Goal: Task Accomplishment & Management: Use online tool/utility

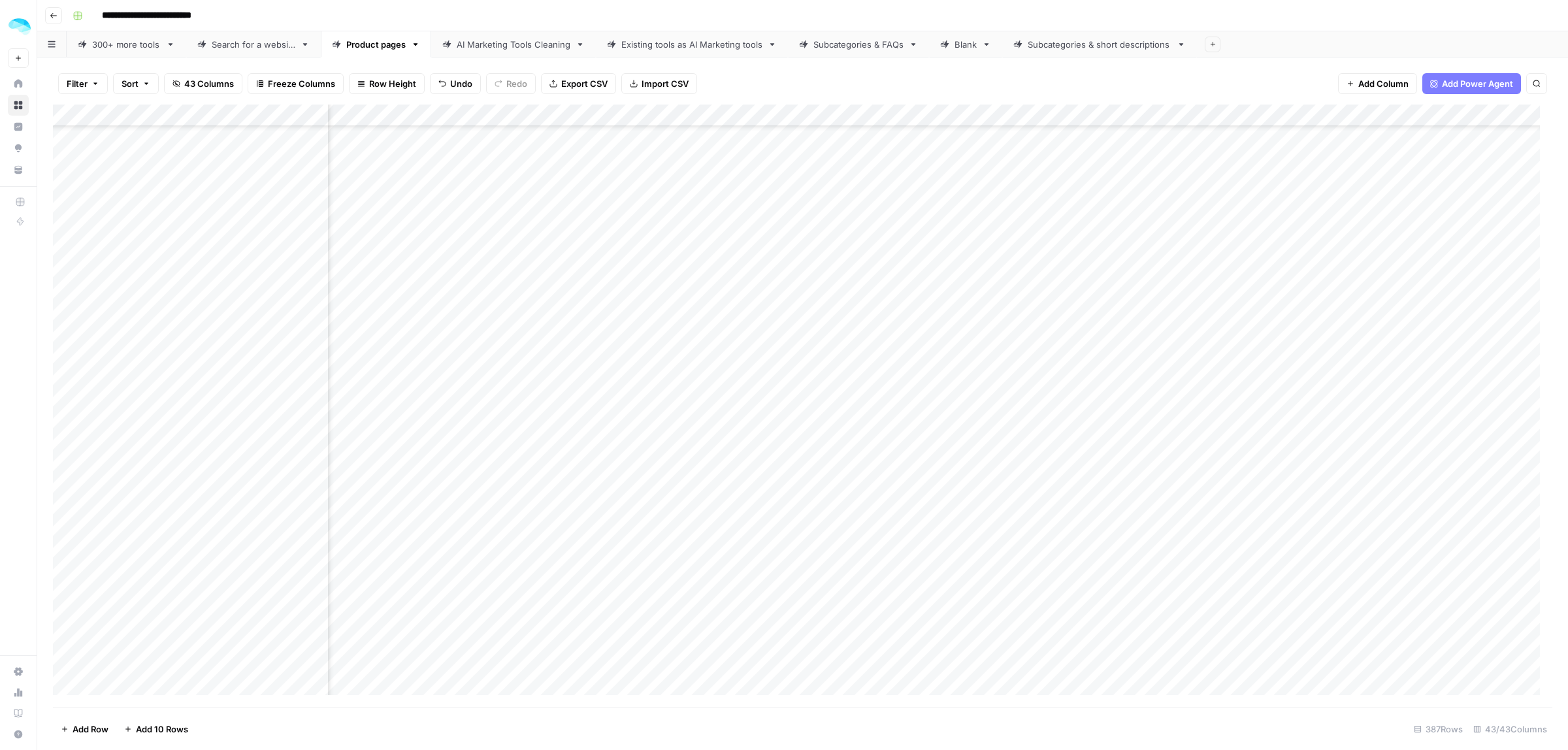
scroll to position [7477, 4202]
click at [889, 575] on div "Add Column" at bounding box center [802, 405] width 1499 height 603
click at [827, 394] on div "Add Column" at bounding box center [802, 405] width 1499 height 603
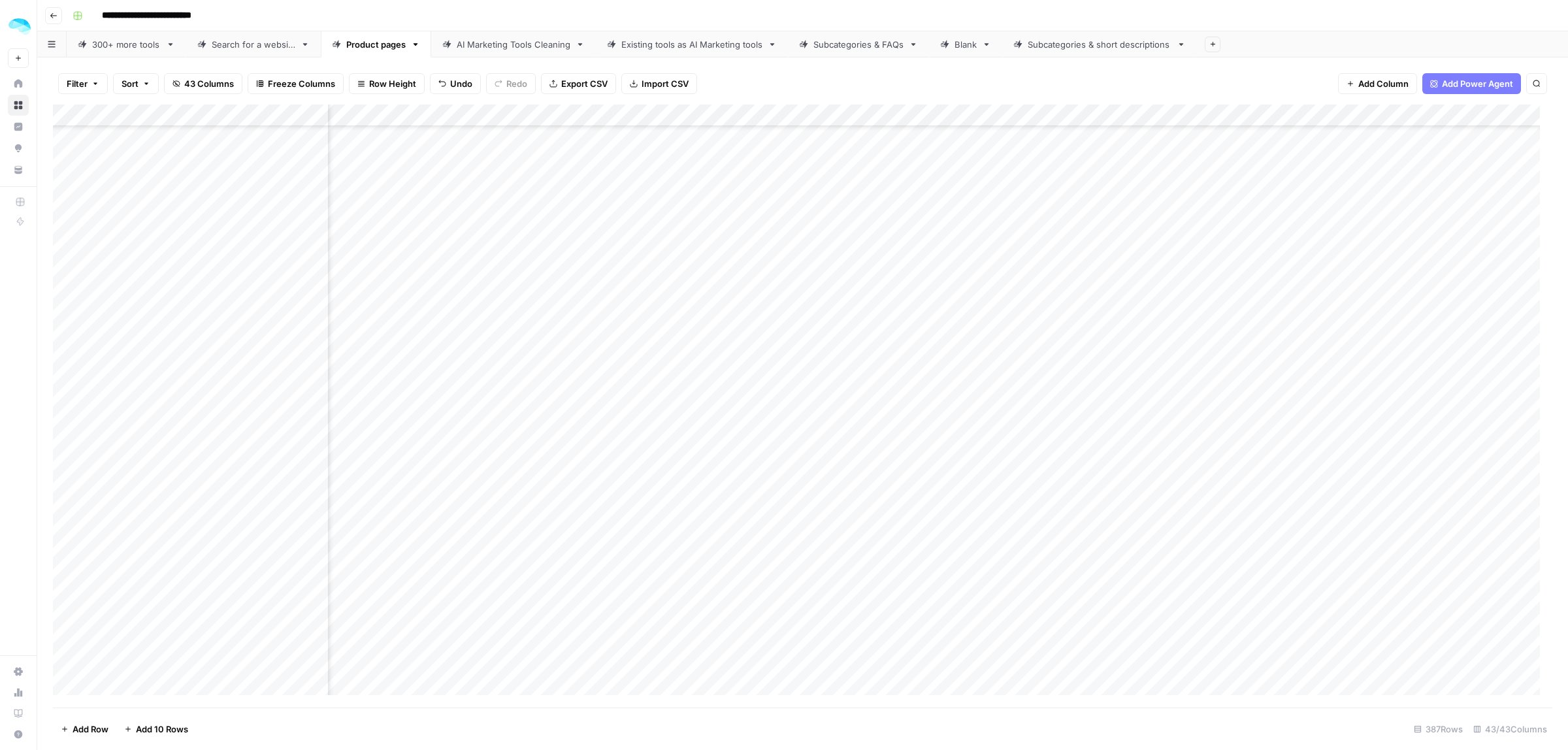
click at [664, 399] on div "Add Column" at bounding box center [802, 405] width 1499 height 603
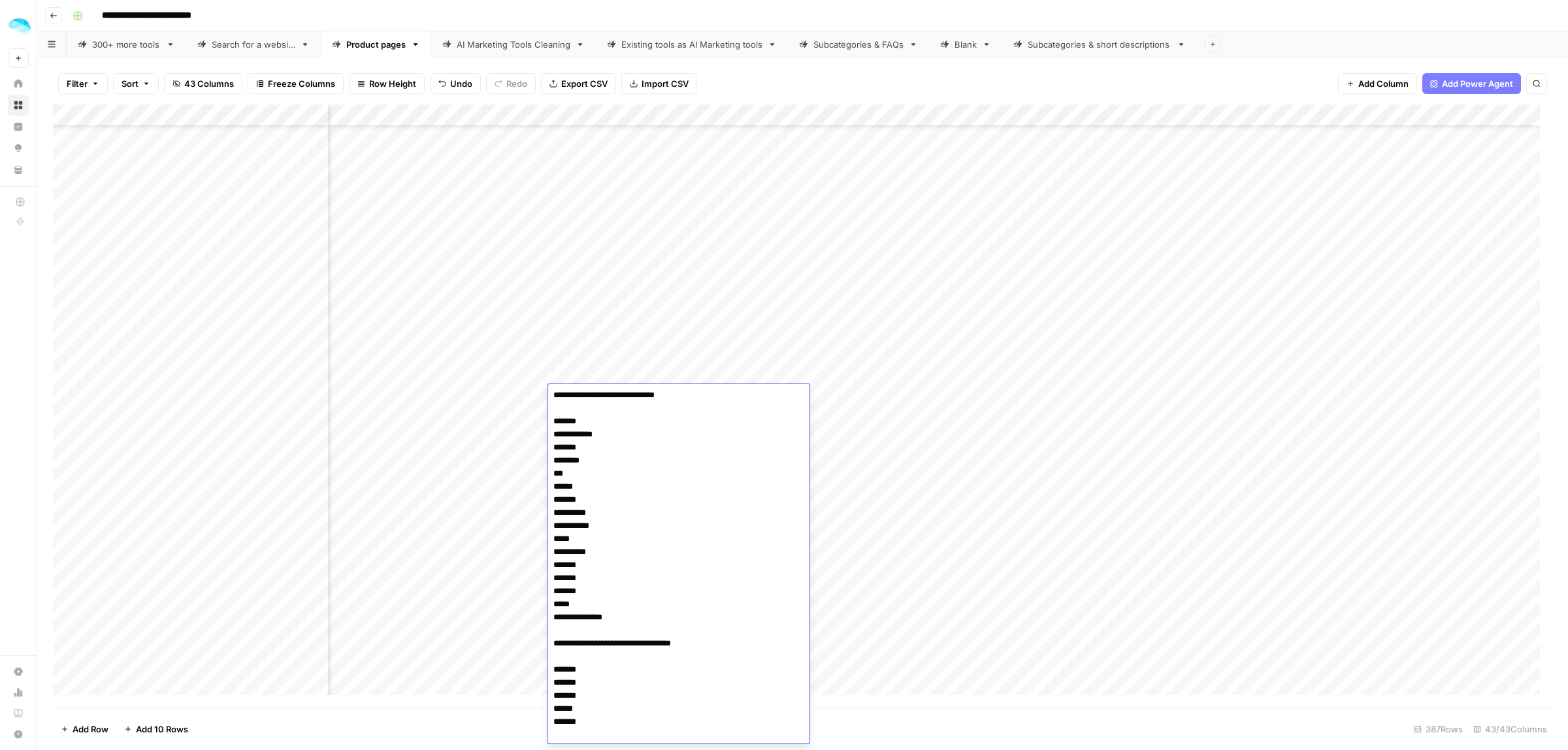
scroll to position [28, 0]
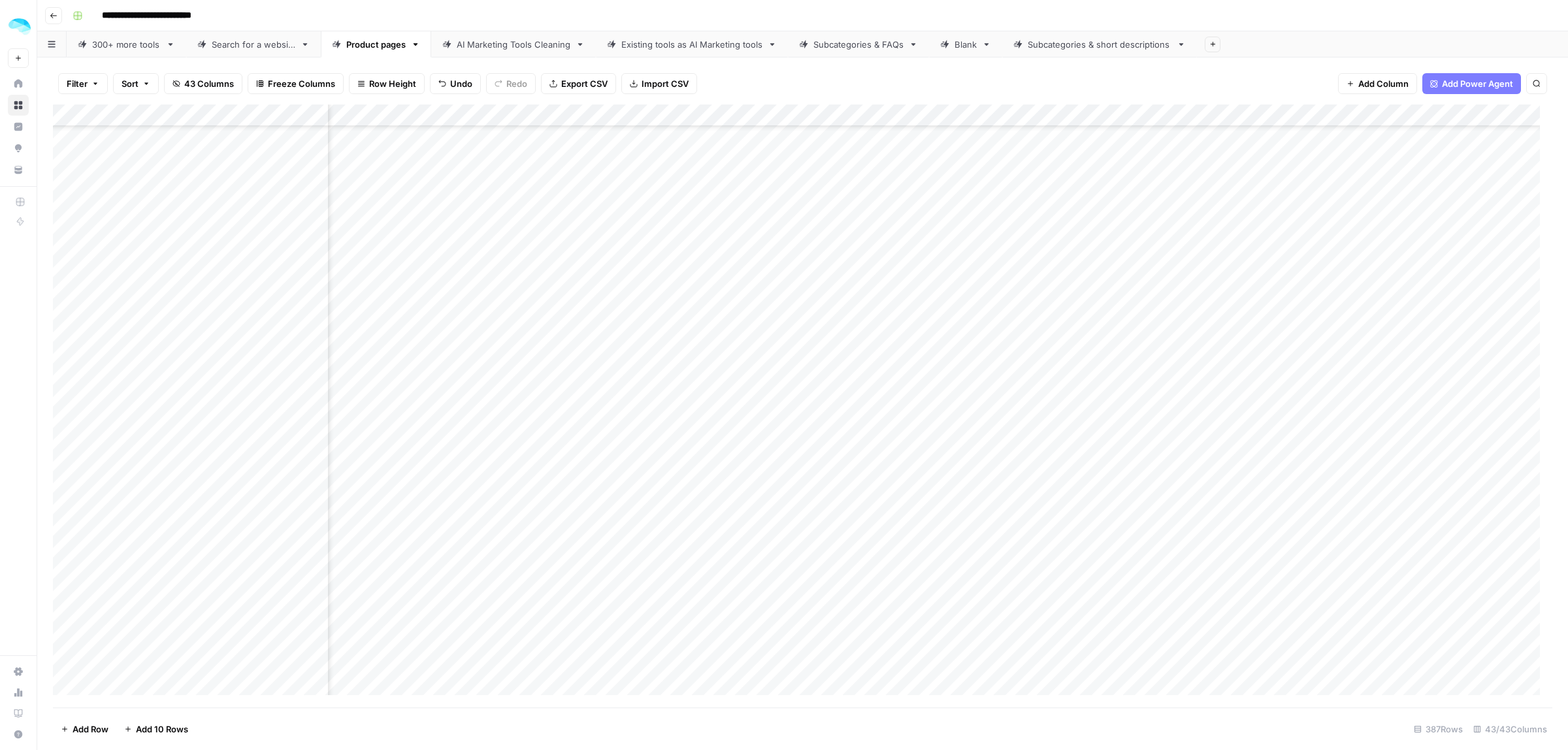
click at [859, 399] on div "Add Column" at bounding box center [802, 405] width 1499 height 603
click at [824, 395] on div "Add Column" at bounding box center [802, 405] width 1499 height 603
click at [1062, 396] on div "Add Column" at bounding box center [802, 405] width 1499 height 603
click at [1444, 396] on div "Add Column" at bounding box center [802, 405] width 1499 height 603
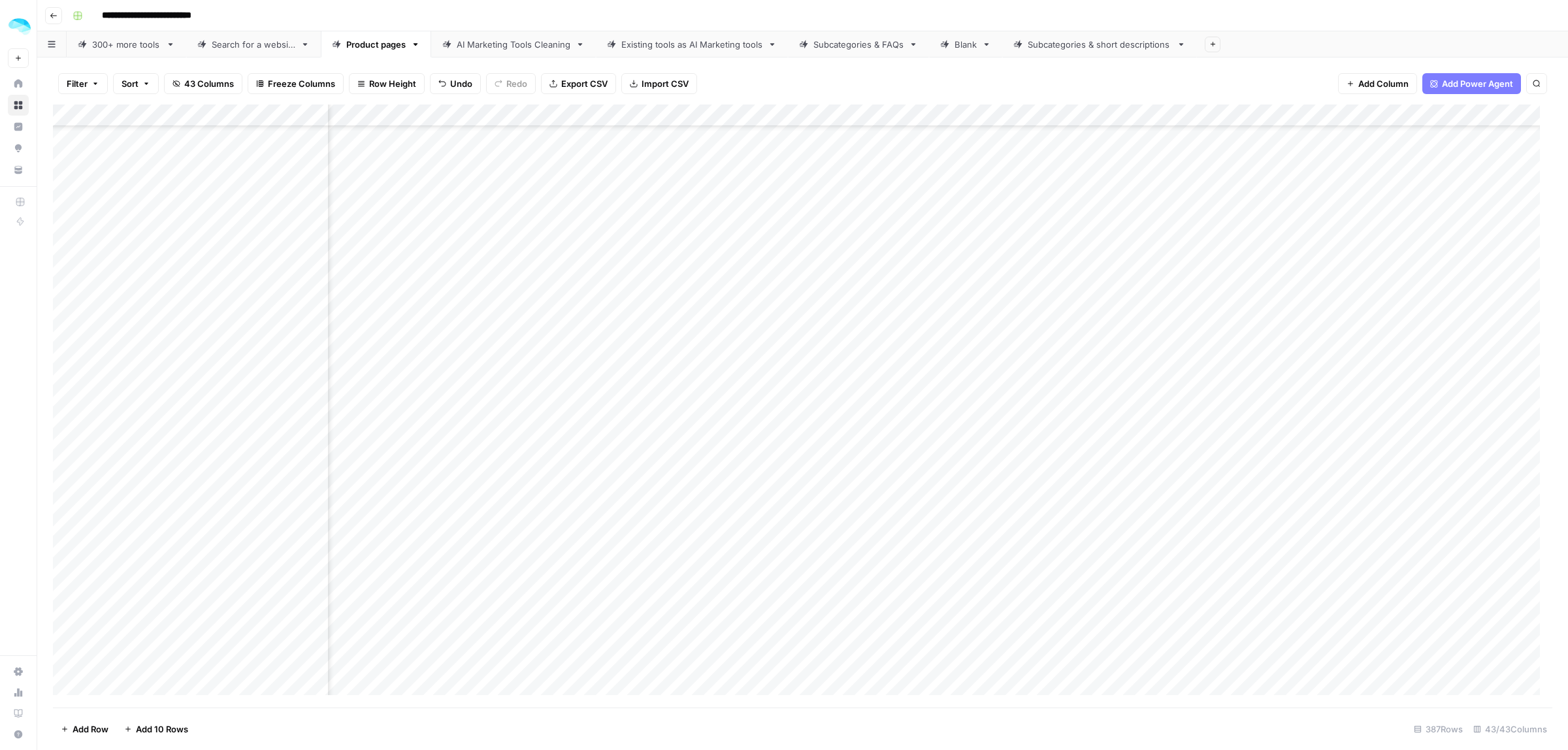
drag, startPoint x: 1202, startPoint y: 447, endPoint x: 816, endPoint y: 451, distance: 386.0
click at [816, 451] on div "Add Column" at bounding box center [802, 405] width 1499 height 603
drag, startPoint x: 1236, startPoint y: 405, endPoint x: 806, endPoint y: 396, distance: 430.1
click at [806, 396] on div "Add Column" at bounding box center [802, 405] width 1499 height 603
drag, startPoint x: 1227, startPoint y: 376, endPoint x: 422, endPoint y: 372, distance: 805.0
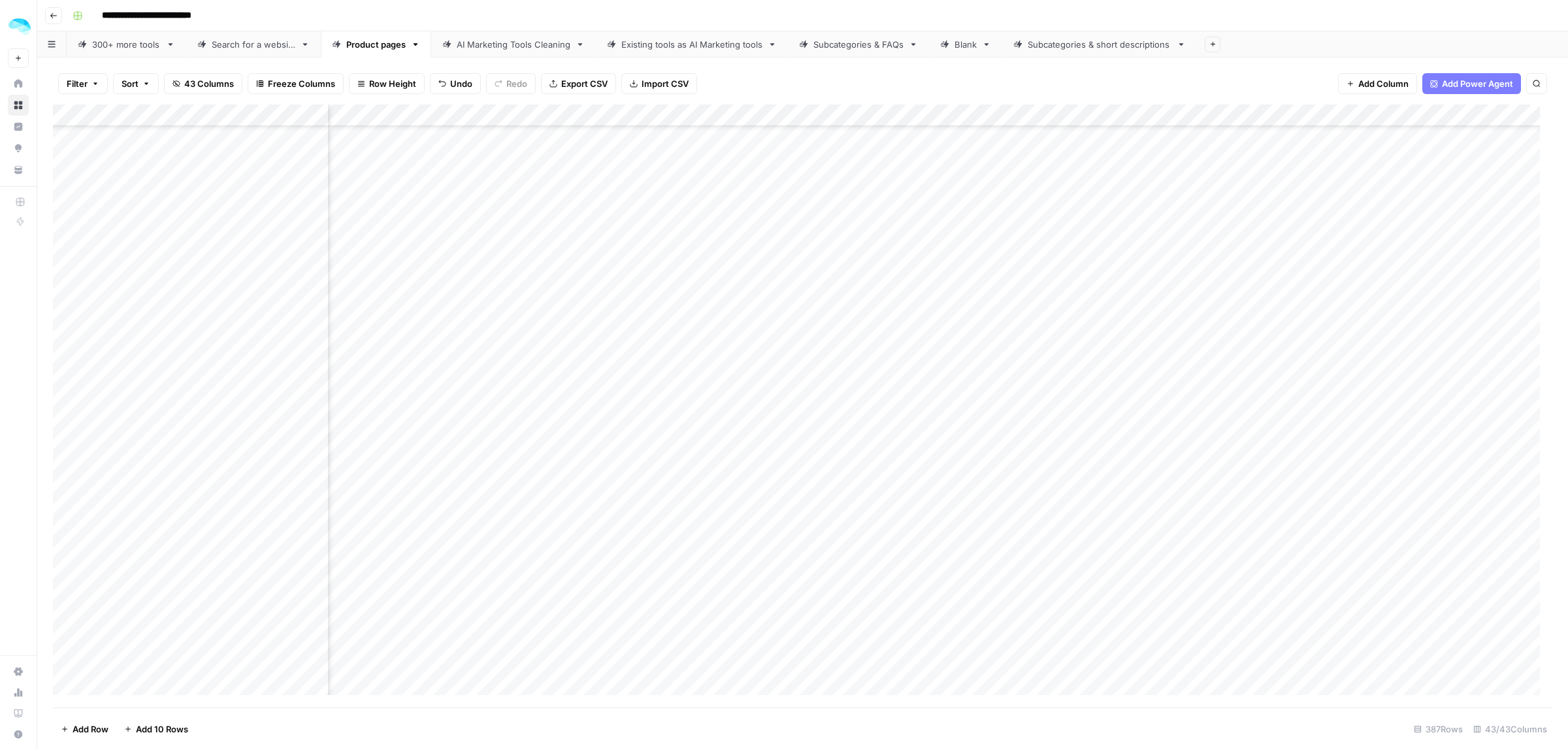
click at [469, 372] on div "Add Column" at bounding box center [802, 405] width 1499 height 603
click at [316, 383] on div "Add Column" at bounding box center [802, 405] width 1499 height 603
click at [612, 381] on div "Add Column" at bounding box center [802, 405] width 1499 height 603
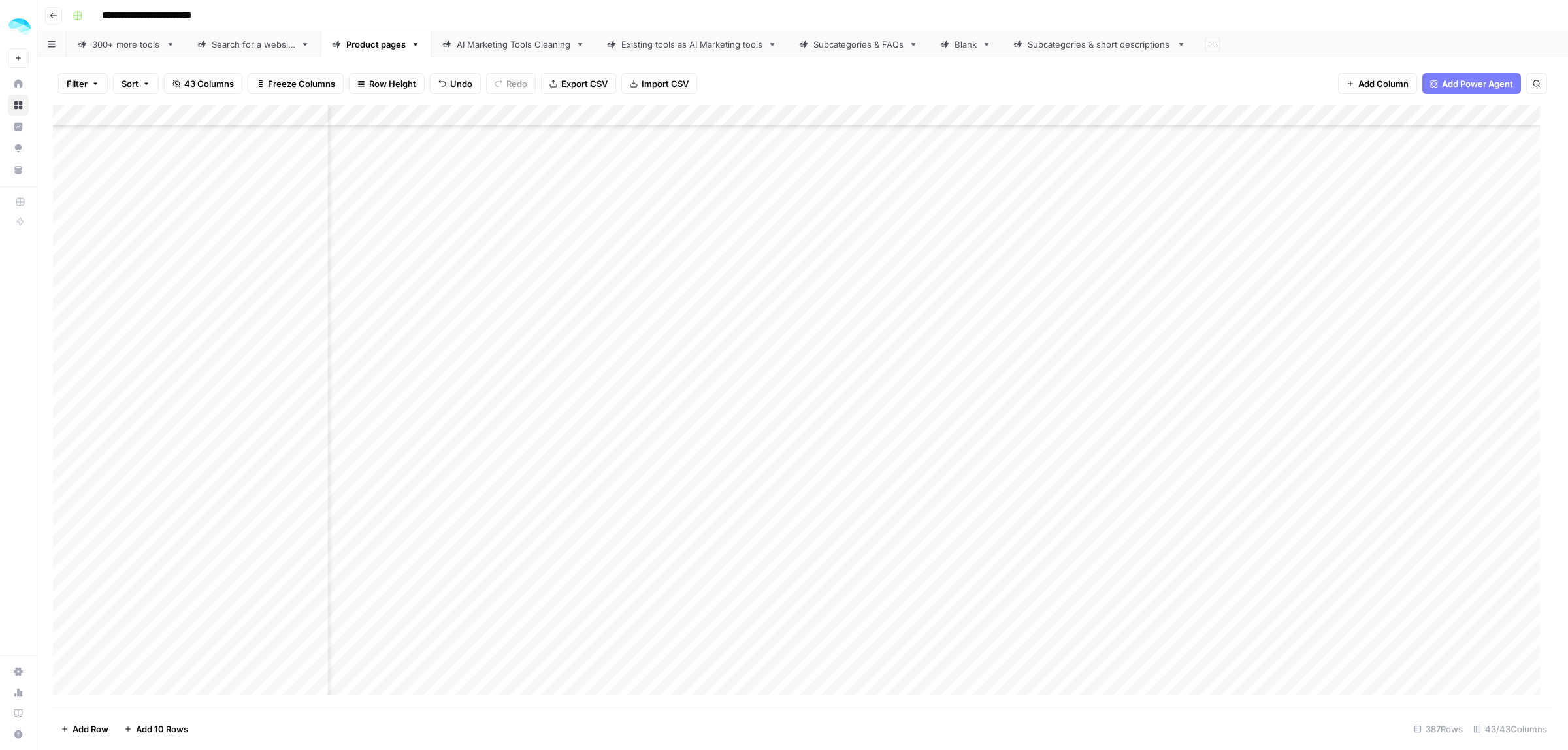
click at [765, 381] on div "Add Column" at bounding box center [802, 405] width 1499 height 603
click at [545, 307] on div "Add Column" at bounding box center [802, 405] width 1499 height 603
drag, startPoint x: 1079, startPoint y: 354, endPoint x: 794, endPoint y: 354, distance: 285.0
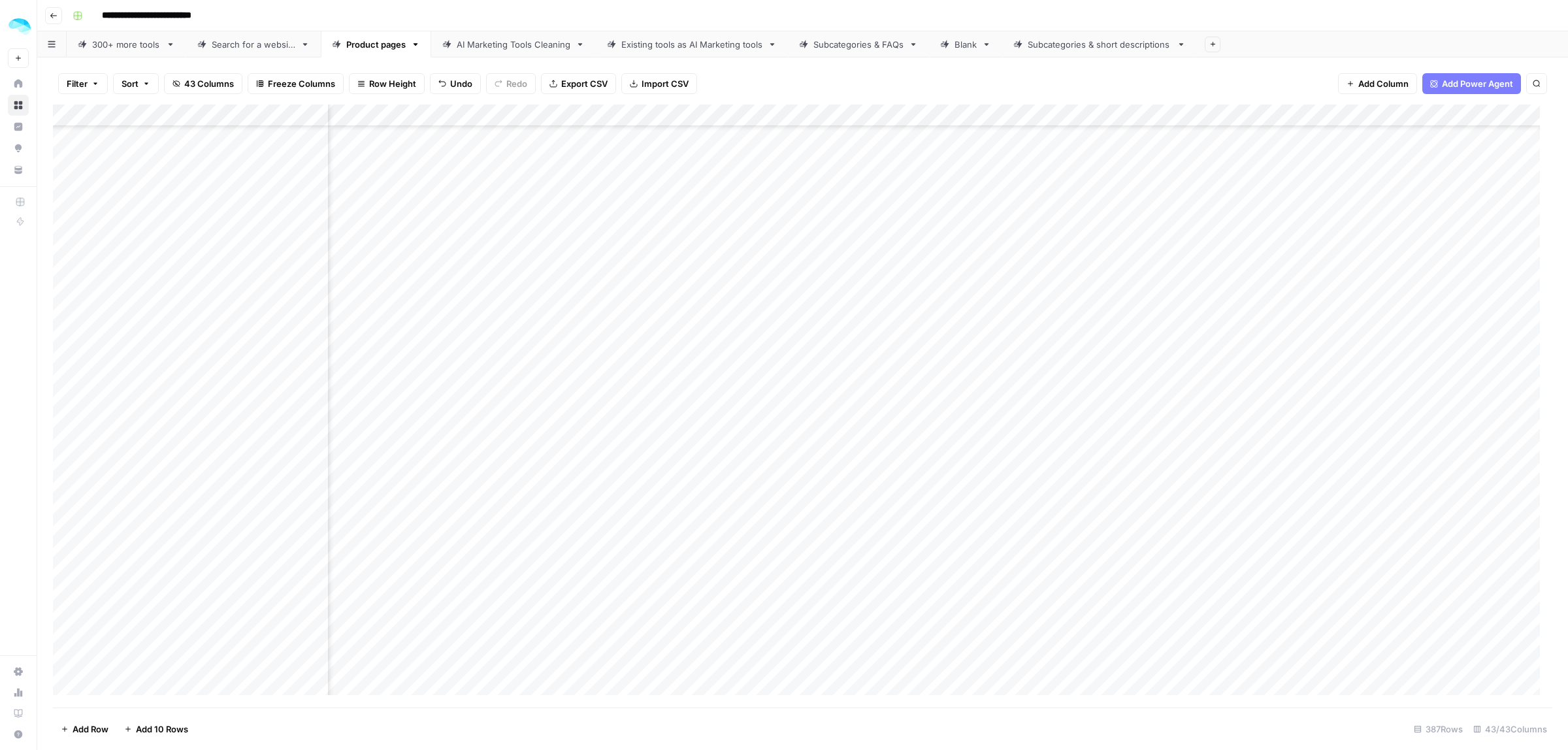
click at [794, 354] on div "Add Column" at bounding box center [802, 405] width 1499 height 603
drag, startPoint x: 1073, startPoint y: 417, endPoint x: 690, endPoint y: 417, distance: 383.0
click at [690, 417] on div "Add Column" at bounding box center [802, 405] width 1499 height 603
drag, startPoint x: 1066, startPoint y: 478, endPoint x: 765, endPoint y: 479, distance: 301.0
click at [765, 479] on div "Add Column" at bounding box center [802, 405] width 1499 height 603
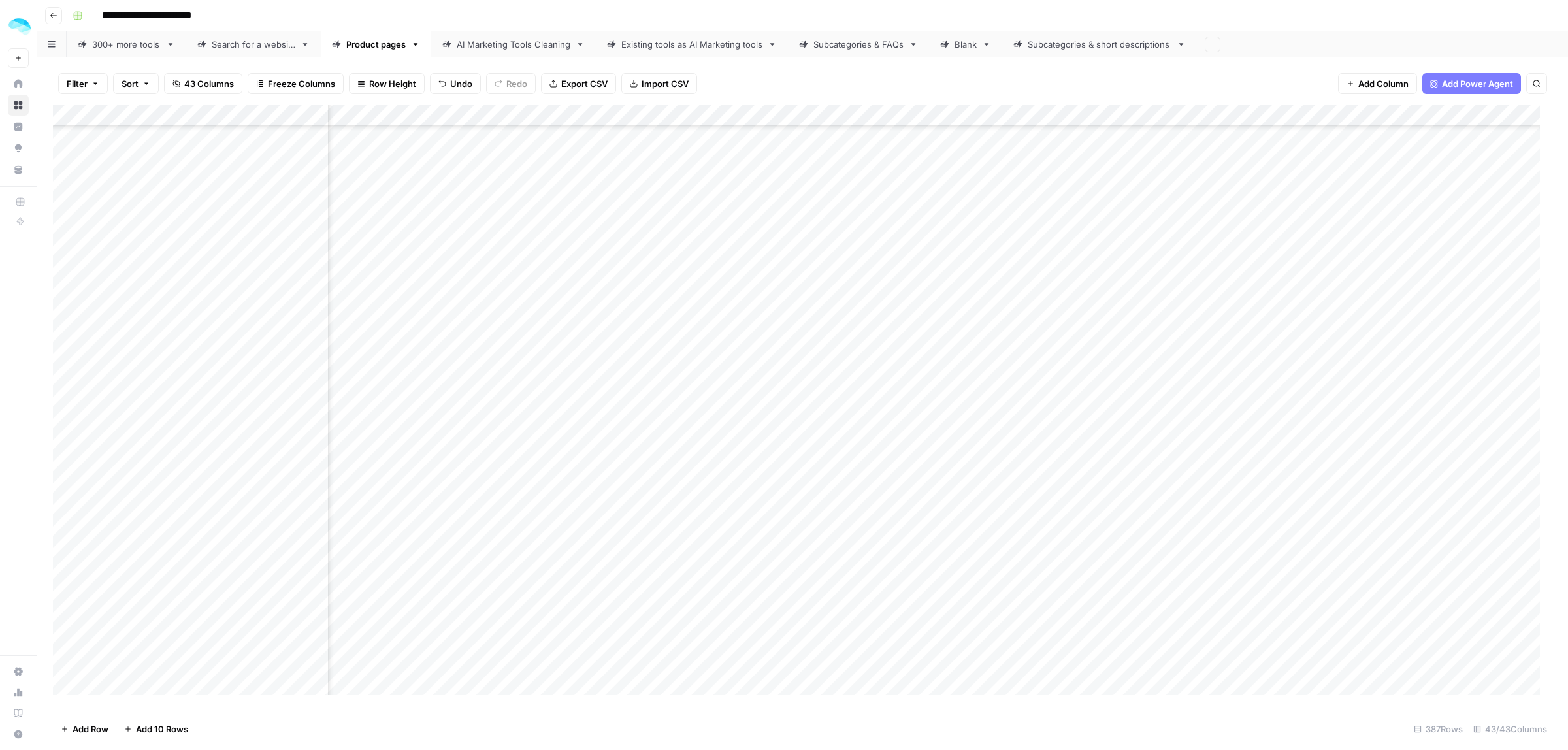
scroll to position [5762, 4627]
drag, startPoint x: 1079, startPoint y: 396, endPoint x: 309, endPoint y: 397, distance: 770.0
click at [402, 399] on div "Add Column" at bounding box center [802, 405] width 1499 height 603
click at [317, 392] on div "Add Column" at bounding box center [802, 405] width 1499 height 603
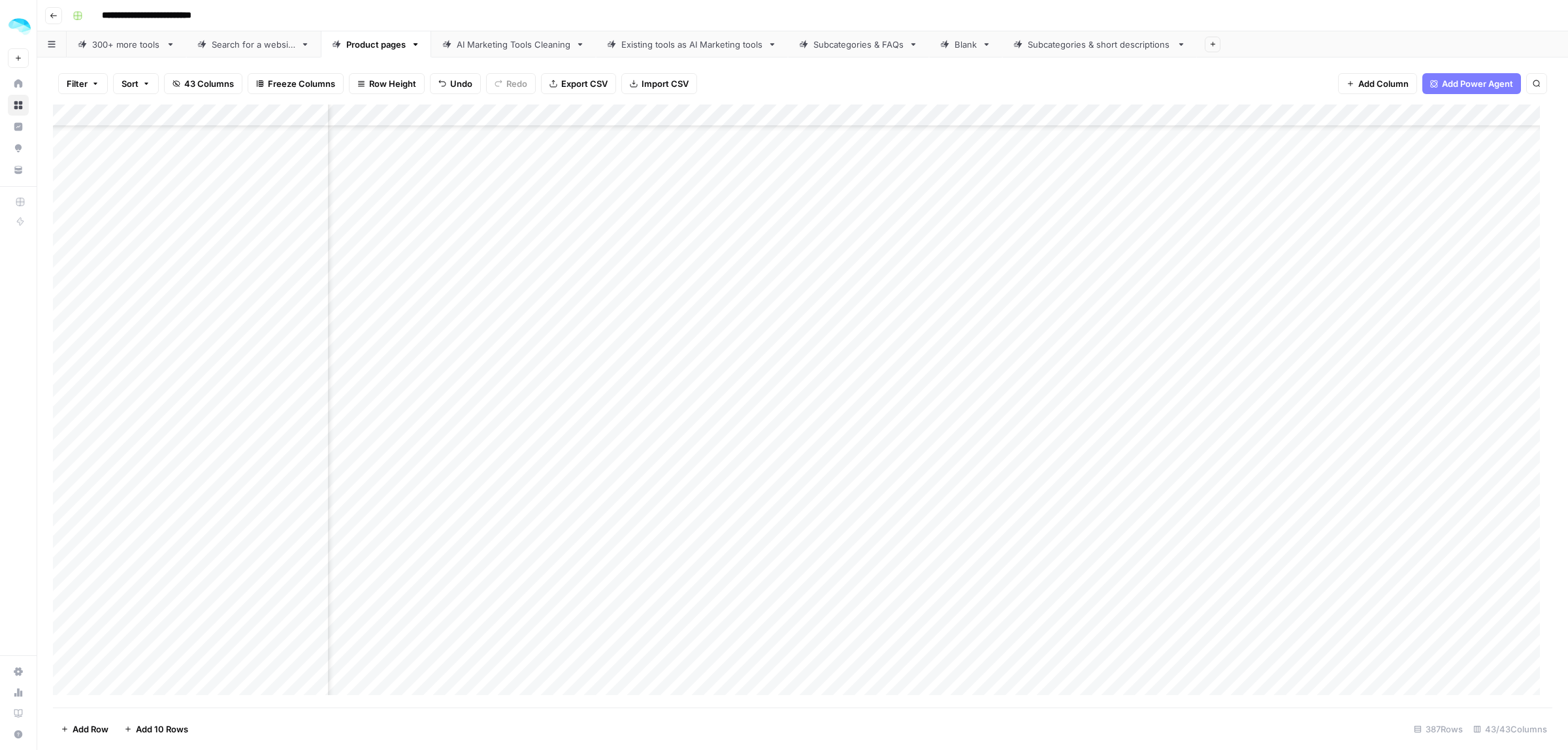
drag, startPoint x: 1060, startPoint y: 363, endPoint x: 672, endPoint y: 370, distance: 388.1
click at [672, 370] on div "Add Column" at bounding box center [802, 405] width 1499 height 603
drag, startPoint x: 1066, startPoint y: 311, endPoint x: 498, endPoint y: 332, distance: 568.4
click at [498, 332] on div "Add Column" at bounding box center [802, 405] width 1499 height 603
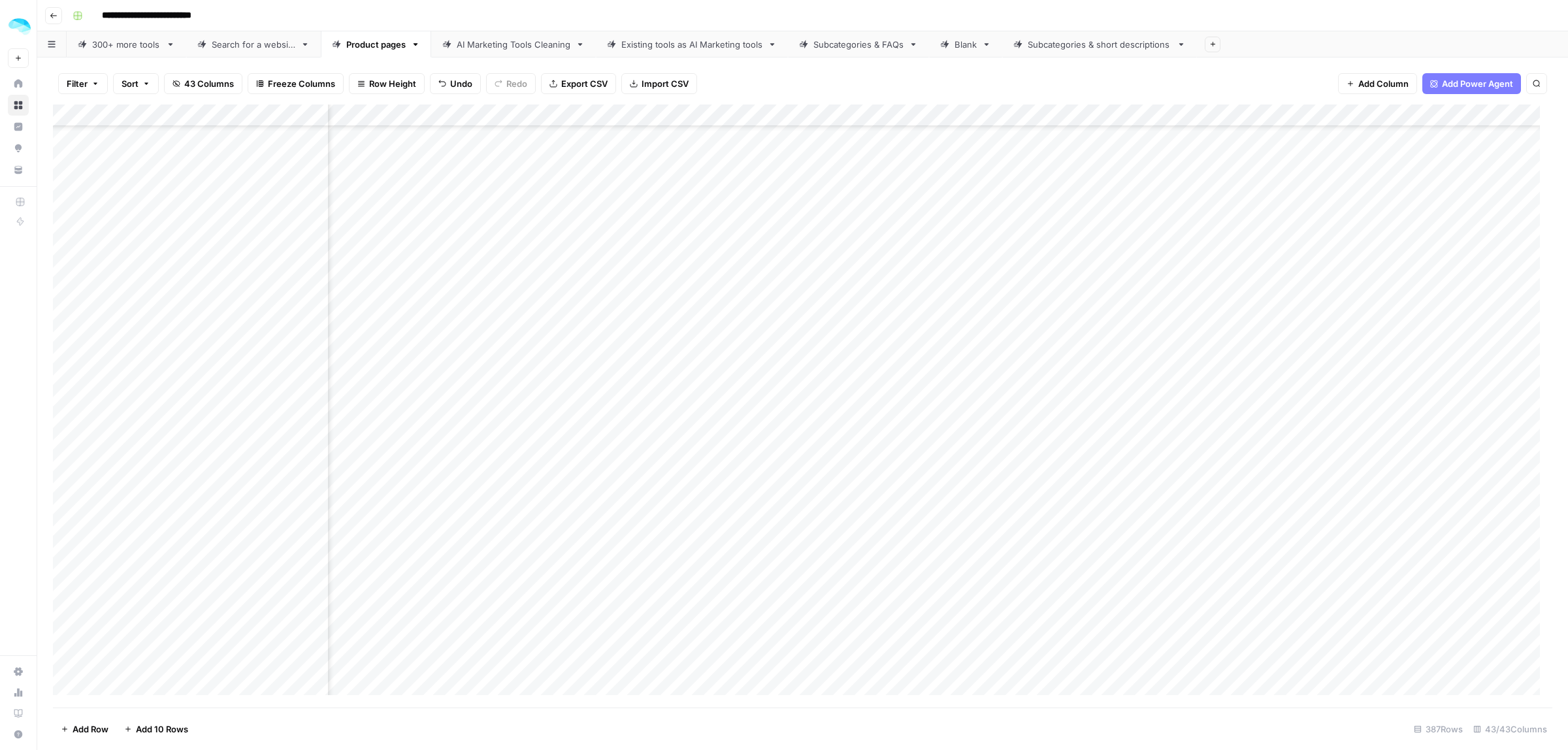
drag, startPoint x: 1066, startPoint y: 422, endPoint x: 585, endPoint y: 429, distance: 481.1
click at [429, 422] on div "Add Column" at bounding box center [802, 405] width 1499 height 603
drag, startPoint x: 1071, startPoint y: 490, endPoint x: 275, endPoint y: 489, distance: 796.0
click at [497, 511] on div "Add Column" at bounding box center [802, 405] width 1499 height 603
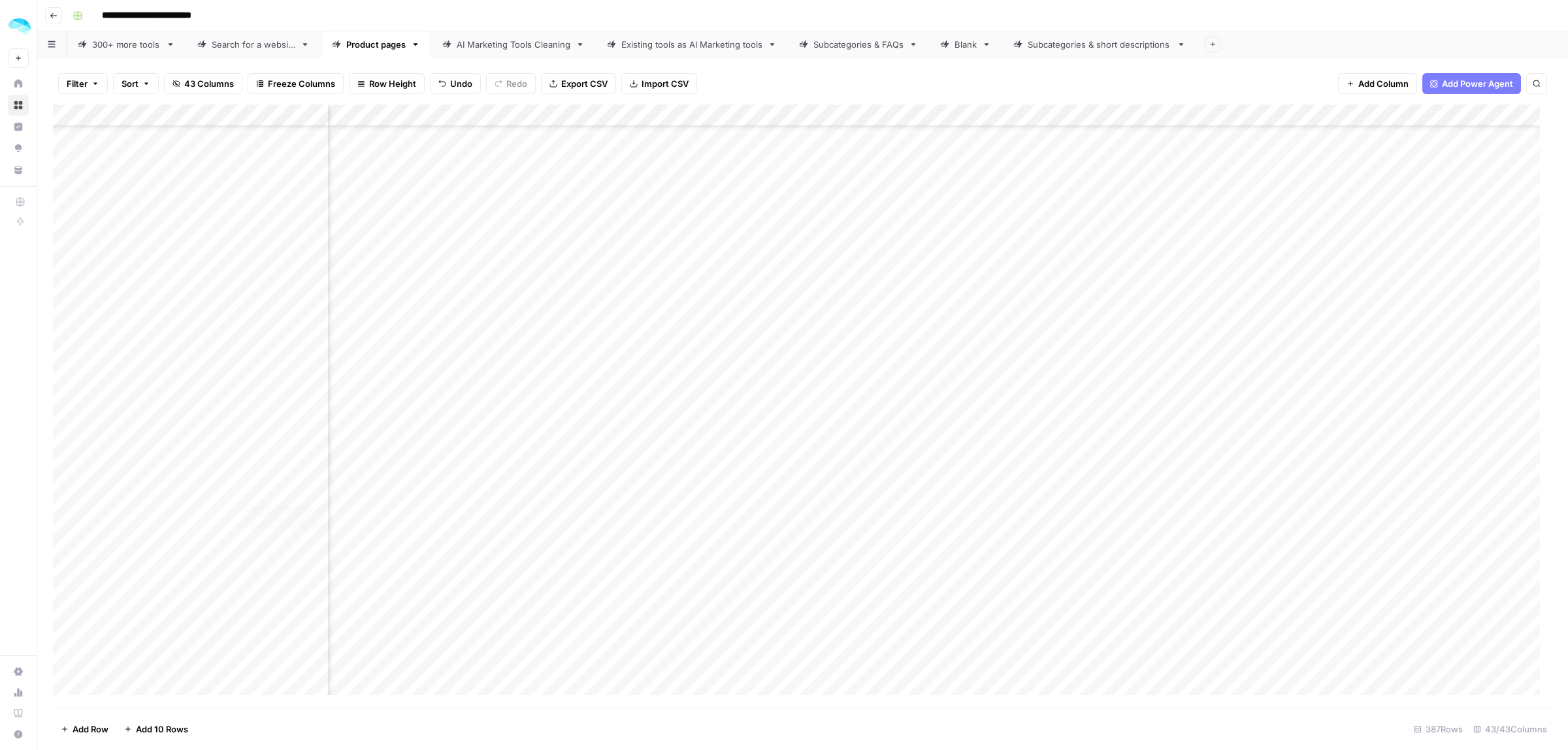
click at [314, 485] on div "Add Column" at bounding box center [802, 405] width 1499 height 603
drag, startPoint x: 1074, startPoint y: 510, endPoint x: 460, endPoint y: 511, distance: 614.0
click at [460, 511] on div "Add Column" at bounding box center [802, 405] width 1499 height 603
drag, startPoint x: 1075, startPoint y: 308, endPoint x: 473, endPoint y: 334, distance: 602.6
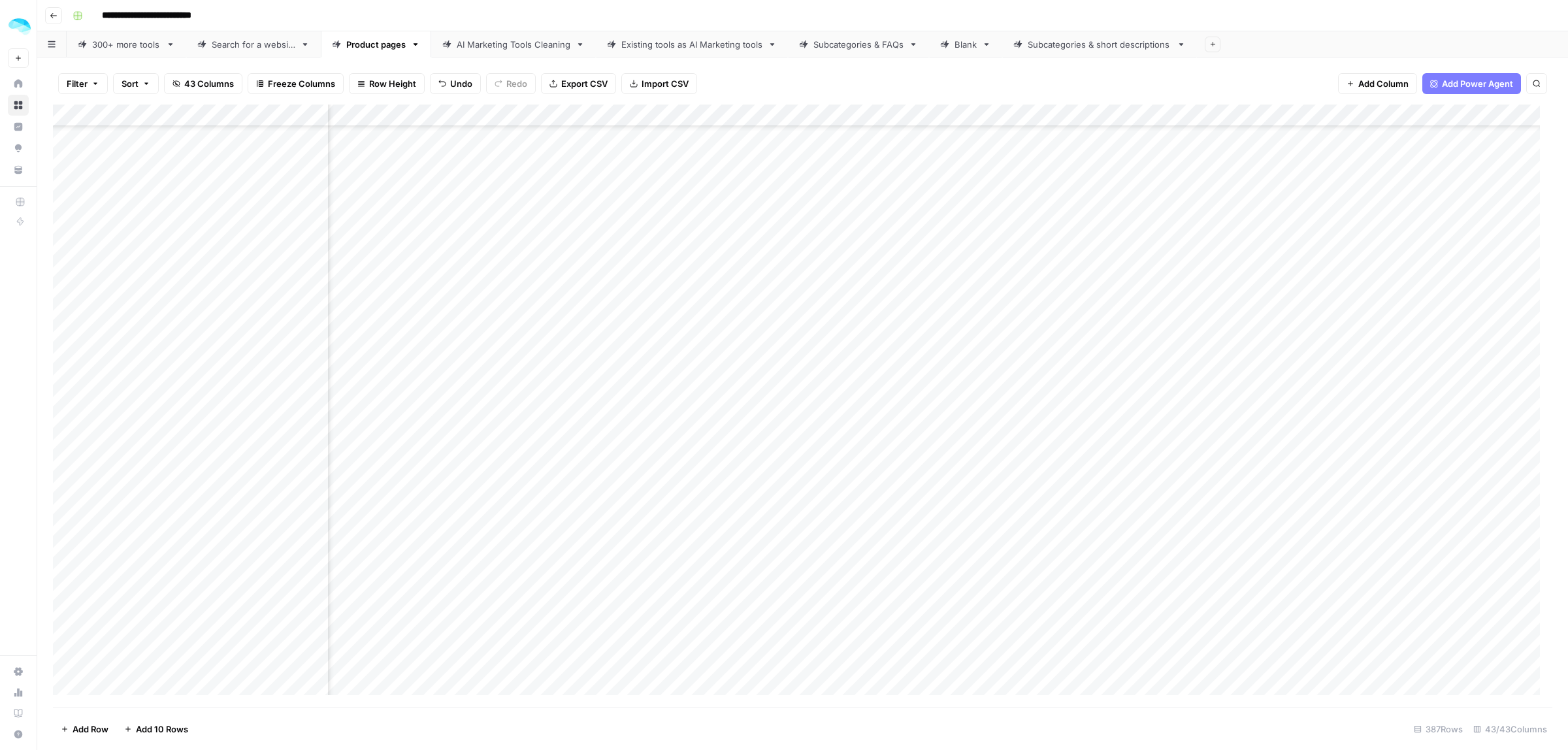
click at [473, 334] on div "Add Column" at bounding box center [802, 405] width 1499 height 603
click at [316, 311] on div "Add Column" at bounding box center [802, 405] width 1499 height 603
click at [1020, 307] on div "Add Column" at bounding box center [802, 405] width 1499 height 603
click at [1020, 332] on div "Add Column" at bounding box center [802, 405] width 1499 height 603
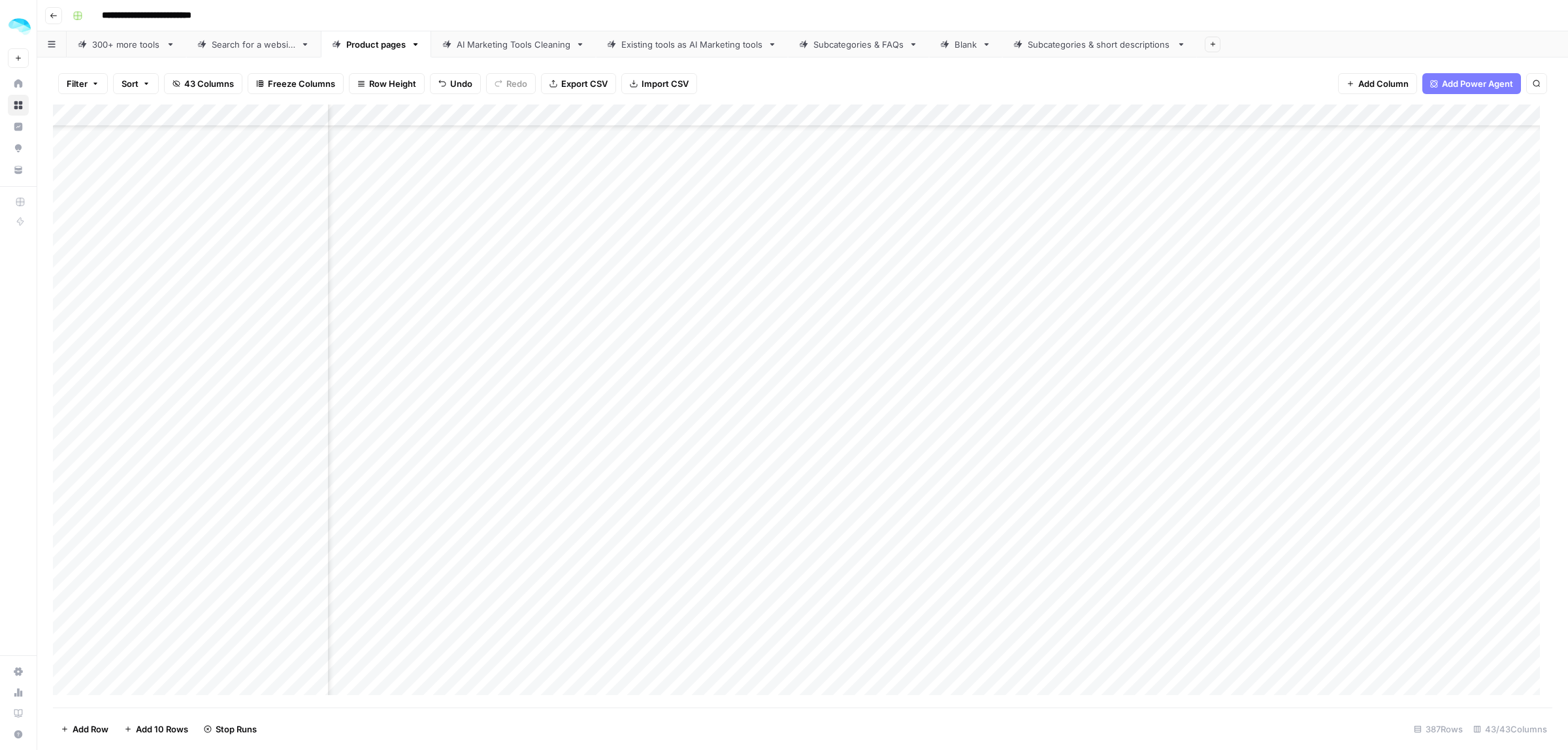
drag, startPoint x: 1053, startPoint y: 213, endPoint x: 473, endPoint y: 232, distance: 580.3
click at [473, 232] on div "Add Column" at bounding box center [802, 405] width 1499 height 603
drag, startPoint x: 697, startPoint y: 227, endPoint x: 501, endPoint y: 222, distance: 196.1
click at [501, 222] on div "Add Column" at bounding box center [802, 405] width 1499 height 603
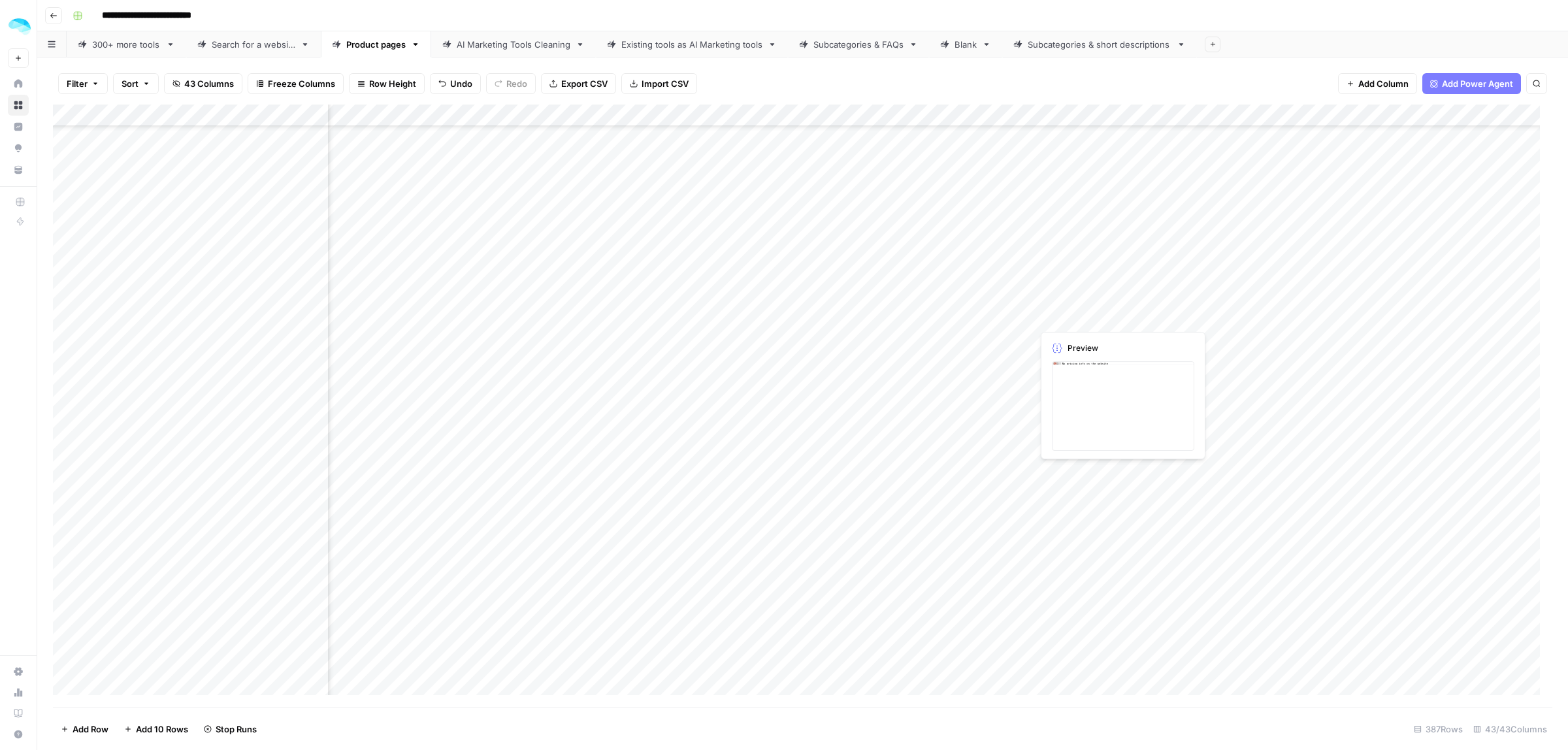
drag, startPoint x: 1055, startPoint y: 297, endPoint x: 647, endPoint y: 314, distance: 408.4
click at [647, 314] on div "Add Column" at bounding box center [802, 405] width 1499 height 603
drag, startPoint x: 1060, startPoint y: 324, endPoint x: 612, endPoint y: 321, distance: 448.0
click at [612, 321] on div "Add Column" at bounding box center [802, 405] width 1499 height 603
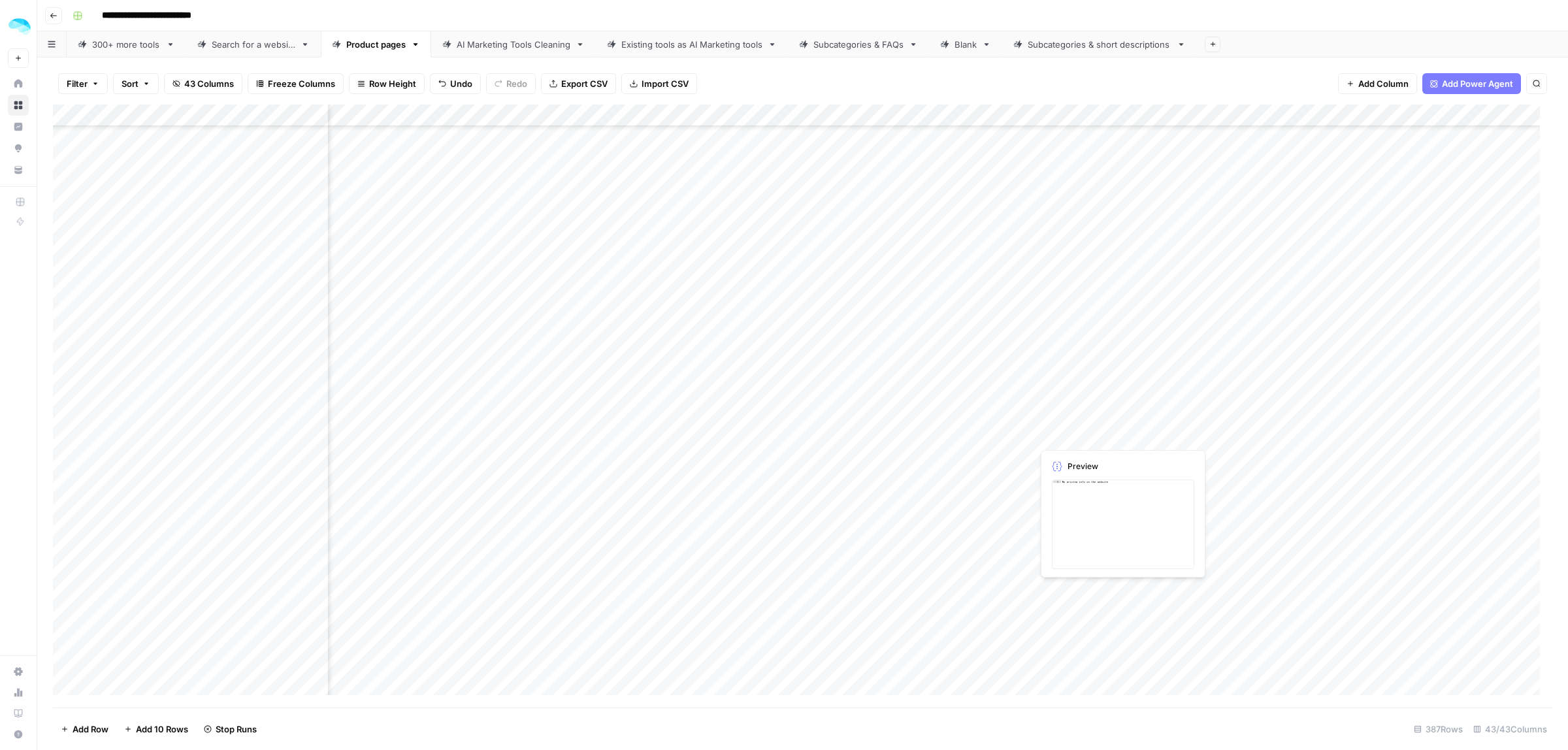
drag, startPoint x: 1050, startPoint y: 372, endPoint x: 1053, endPoint y: 442, distance: 70.1
click at [1053, 442] on div "Add Column" at bounding box center [802, 405] width 1499 height 603
click at [314, 387] on div "Add Column" at bounding box center [802, 405] width 1499 height 603
drag, startPoint x: 1070, startPoint y: 337, endPoint x: 1072, endPoint y: 507, distance: 170.0
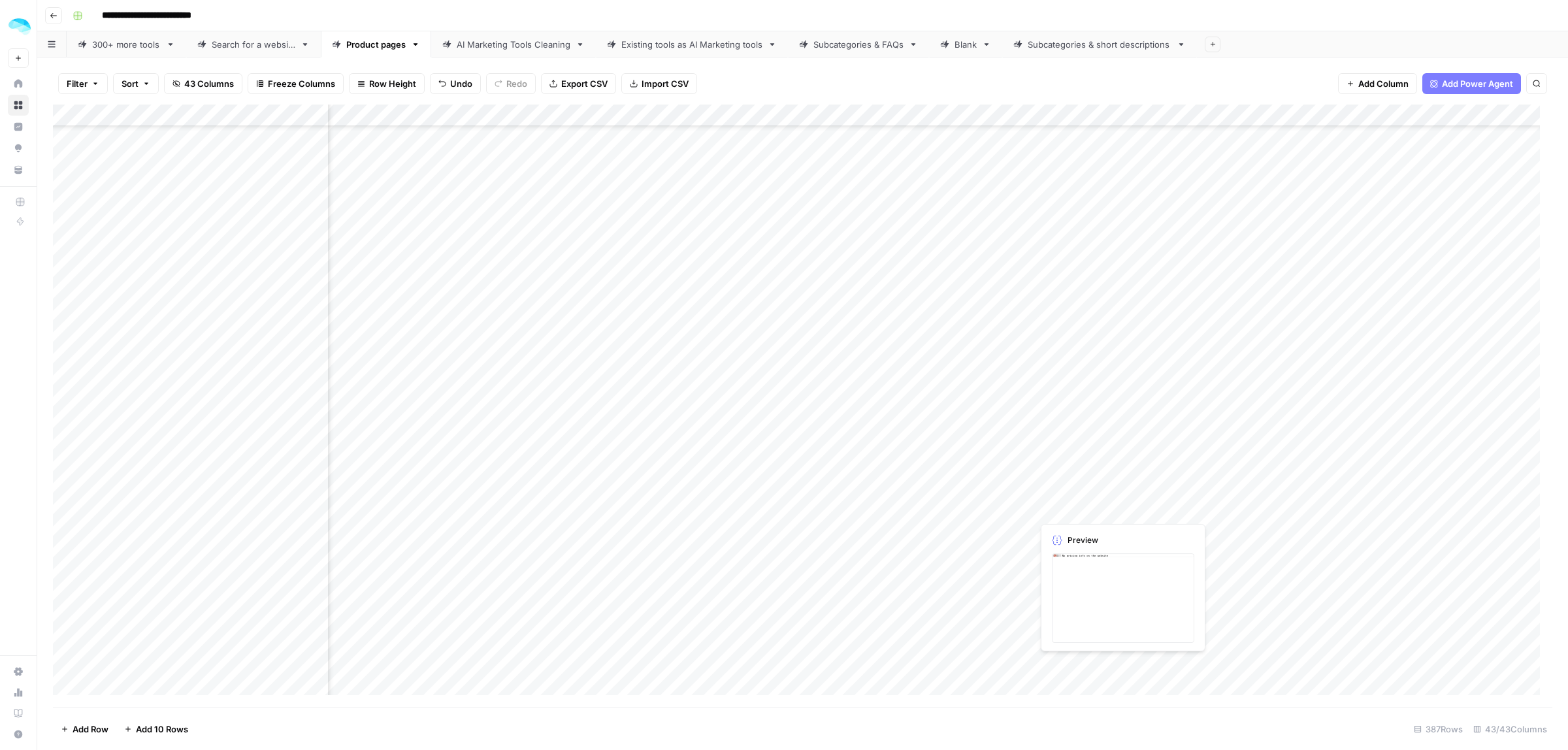
click at [1072, 507] on div "Add Column" at bounding box center [802, 405] width 1499 height 603
drag, startPoint x: 1071, startPoint y: 382, endPoint x: 468, endPoint y: 392, distance: 603.1
click at [468, 392] on div "Add Column" at bounding box center [802, 405] width 1499 height 603
click at [317, 397] on div "Add Column" at bounding box center [802, 405] width 1499 height 603
click at [1019, 397] on div "Add Column" at bounding box center [802, 405] width 1499 height 603
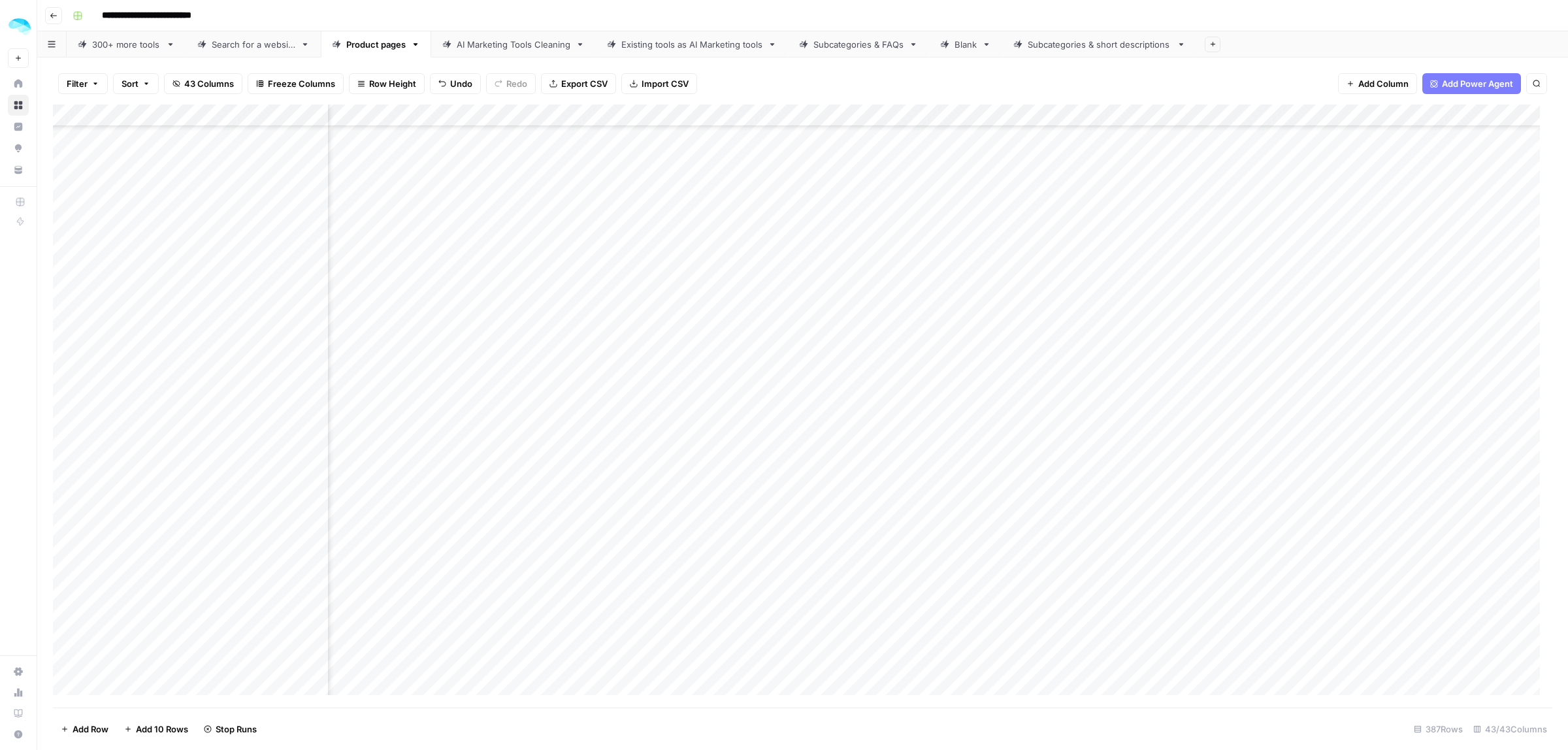
scroll to position [7558, 4627]
click at [1268, 117] on div "Add Column" at bounding box center [802, 405] width 1499 height 603
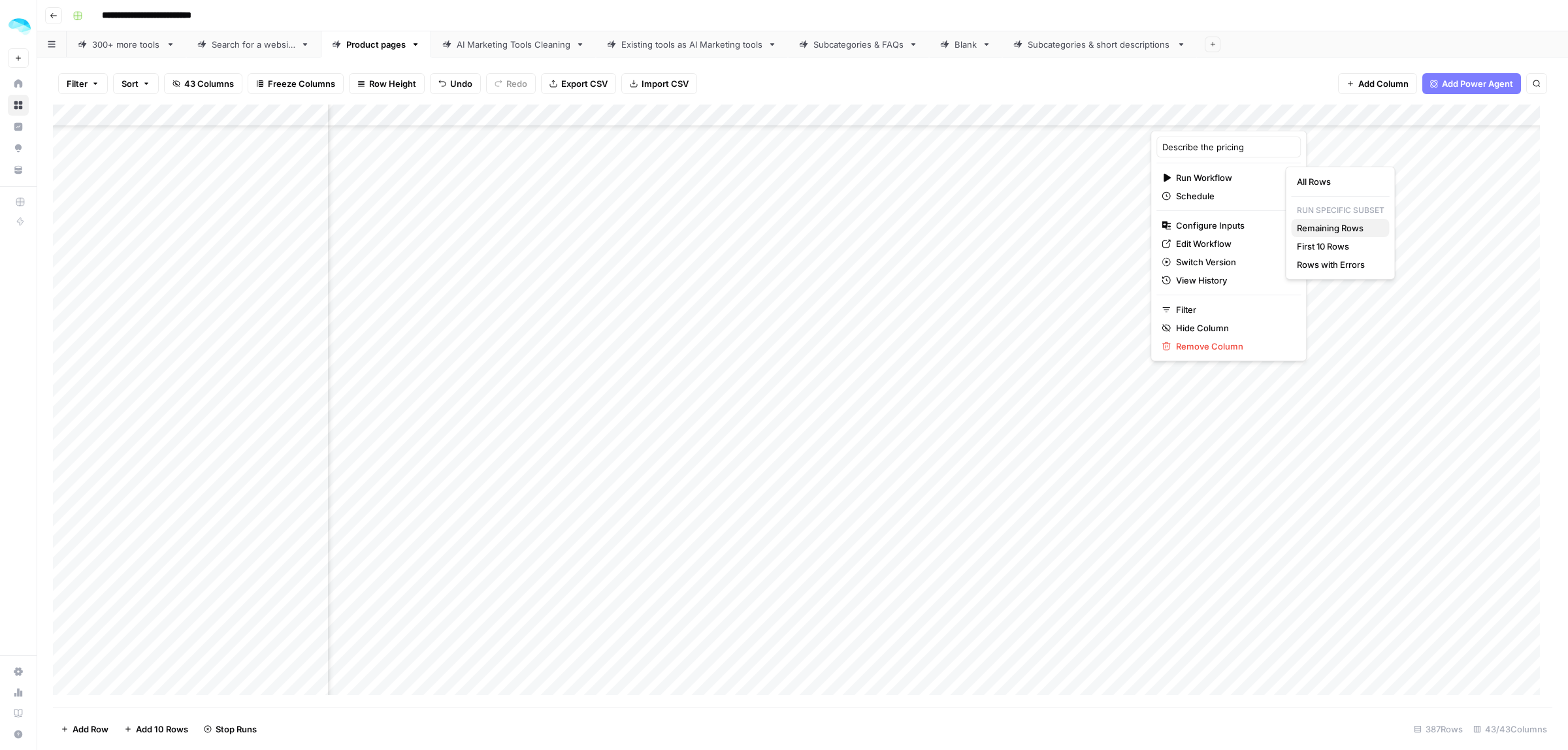
click at [1341, 232] on span "Remaining Rows" at bounding box center [1338, 228] width 83 height 13
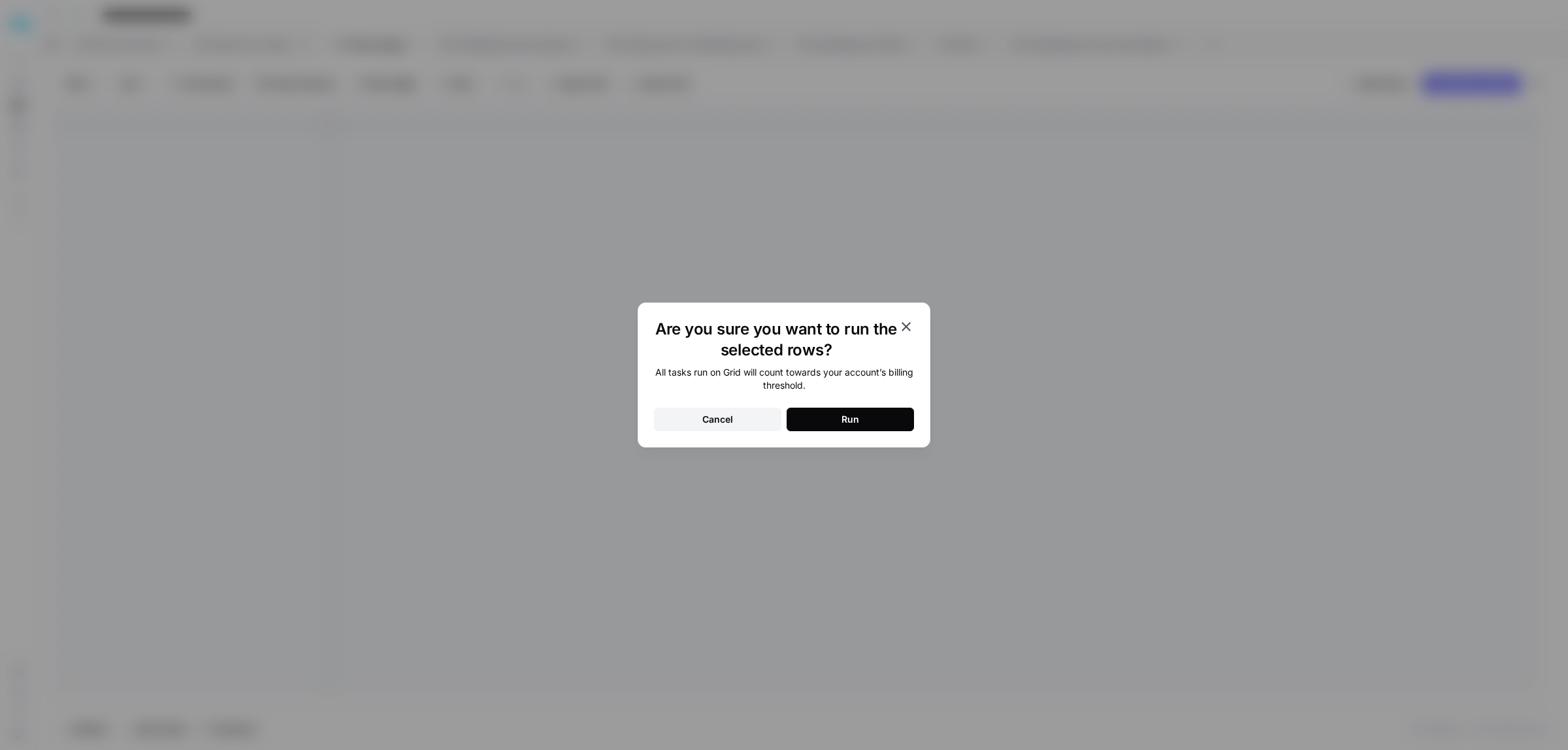
click at [860, 413] on button "Run" at bounding box center [850, 419] width 127 height 23
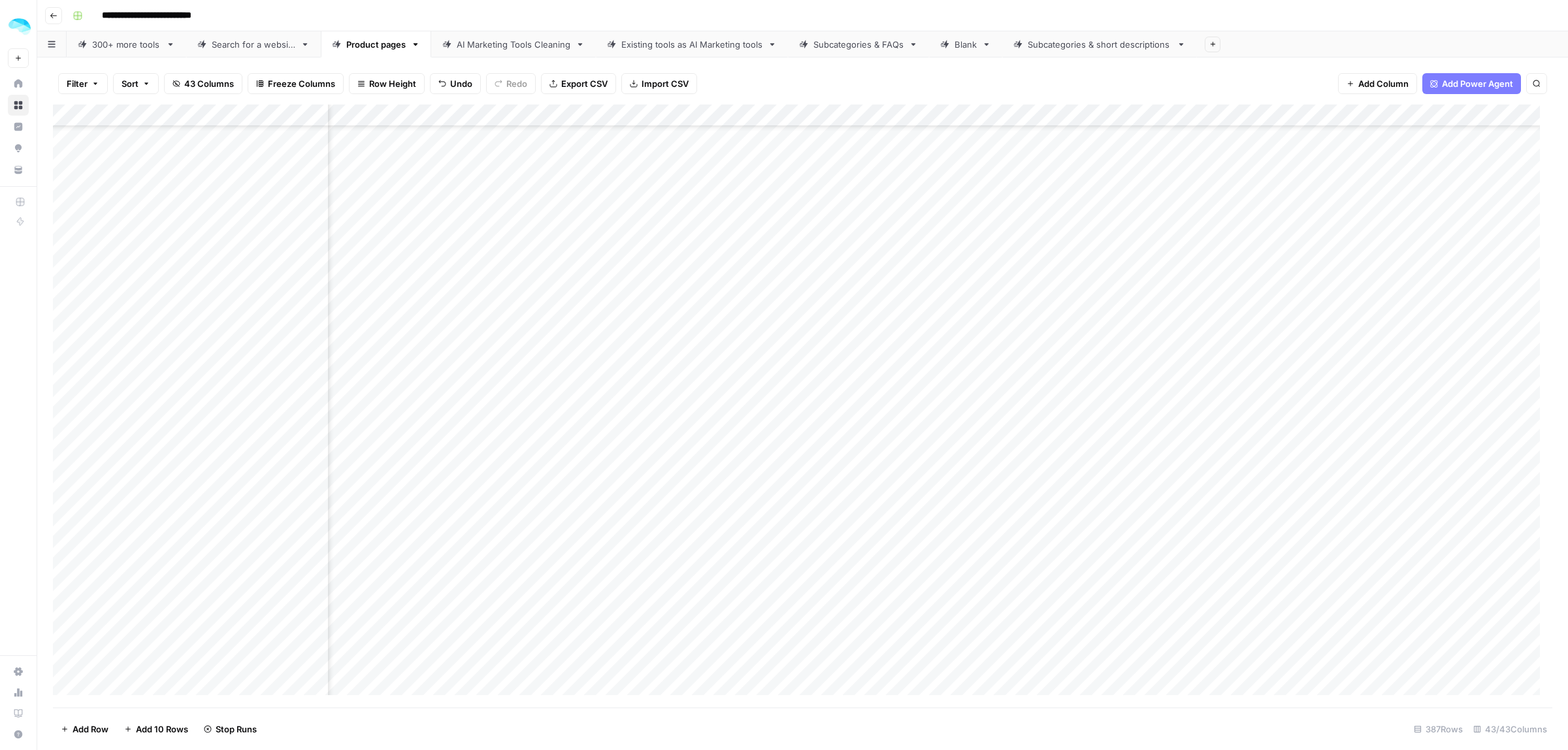
scroll to position [7558, 5166]
click at [1346, 114] on div "Add Column" at bounding box center [802, 405] width 1499 height 603
type input "Write a meta title and meta description for product pages"
click at [1335, 226] on span "Configure Inputs" at bounding box center [1354, 225] width 114 height 13
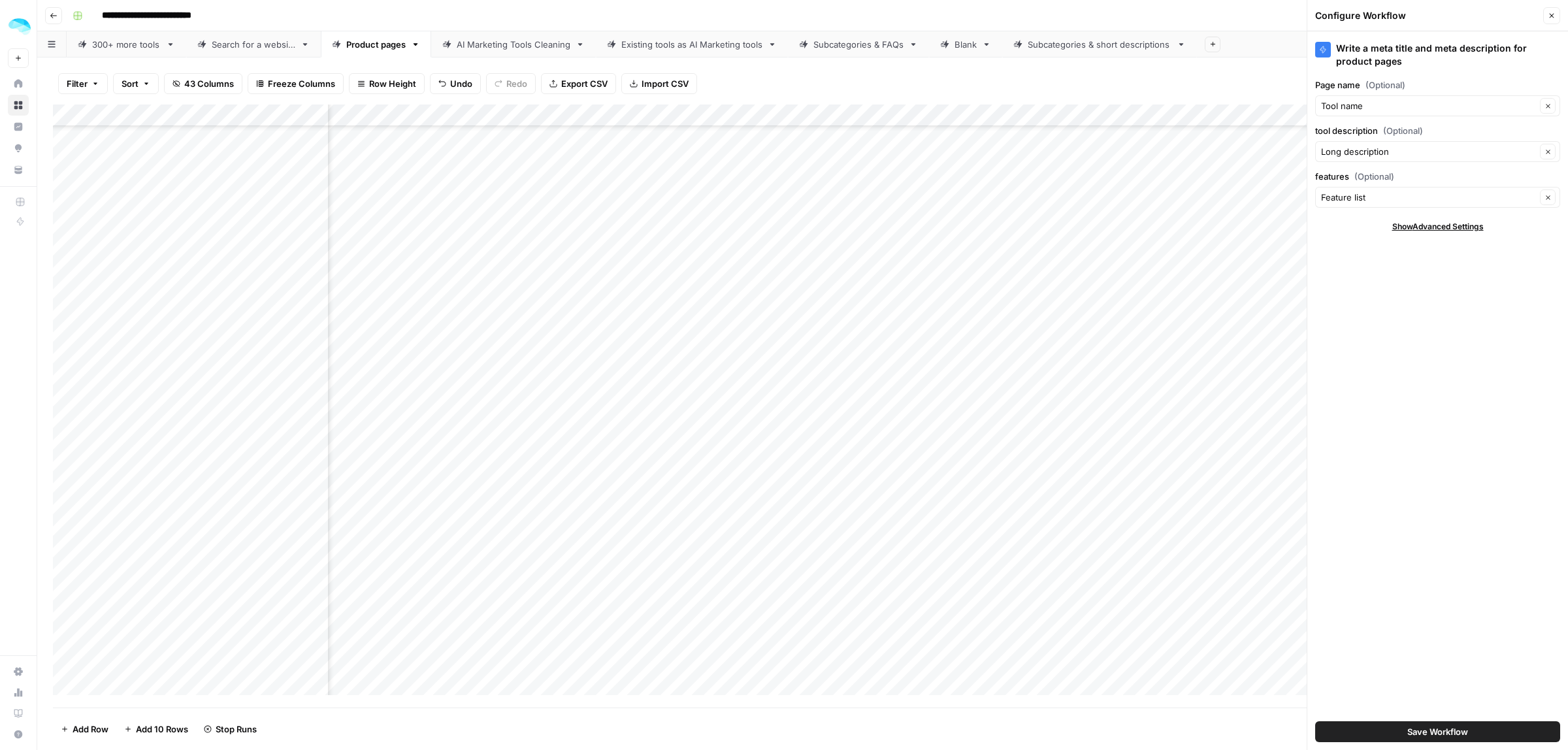
click at [1555, 15] on button "Close" at bounding box center [1551, 15] width 17 height 17
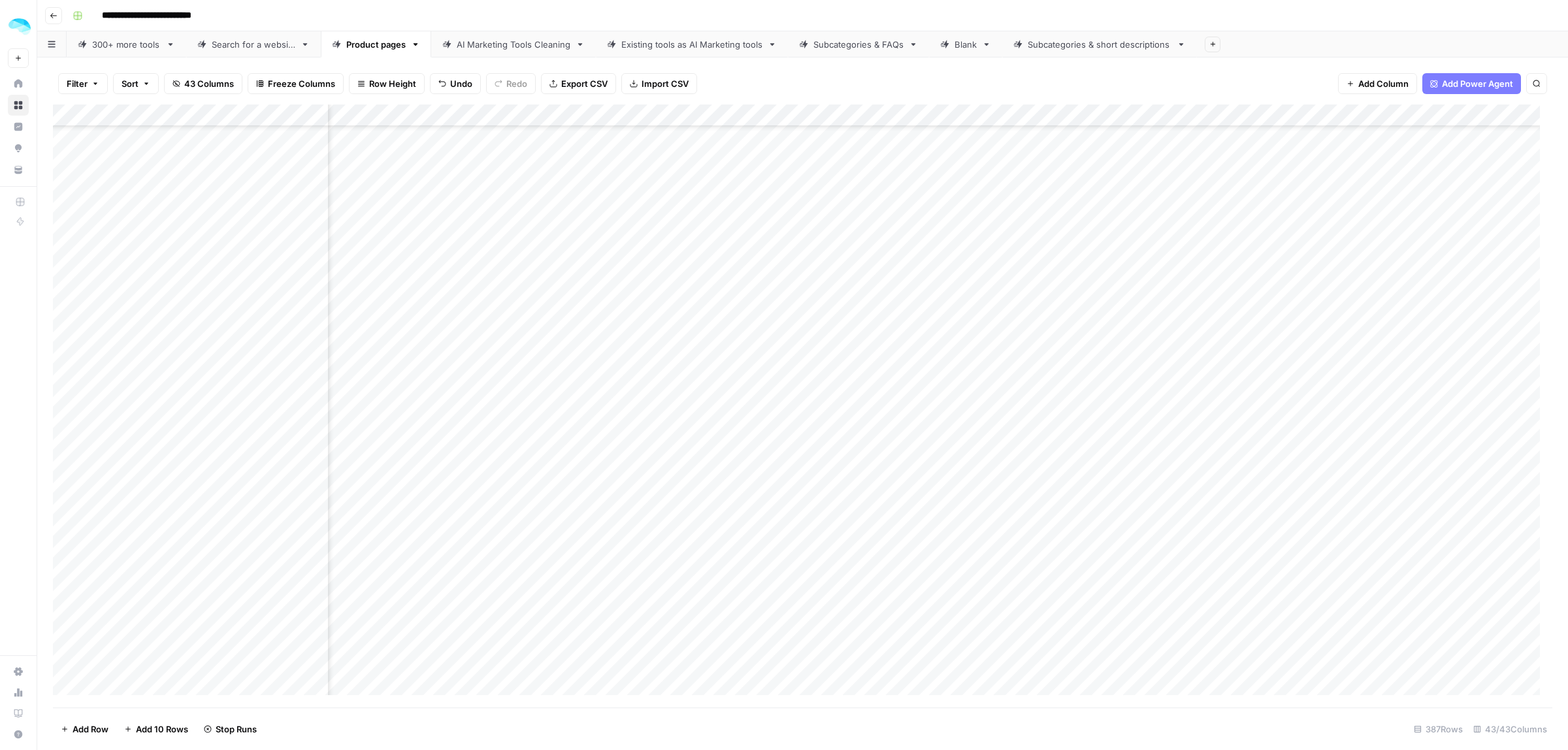
click at [1347, 117] on div "Add Column" at bounding box center [802, 405] width 1499 height 603
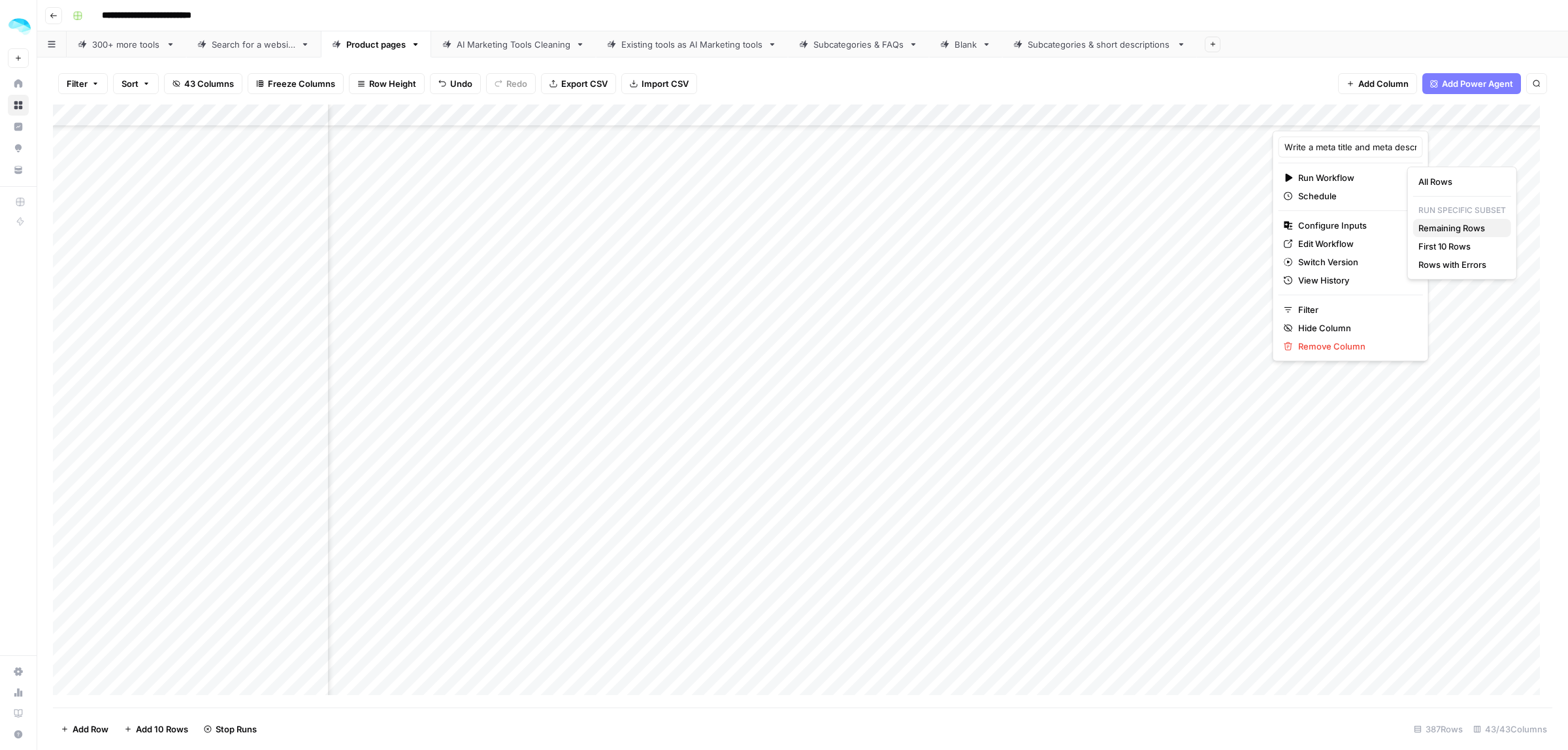
click at [1488, 229] on span "Remaining Rows" at bounding box center [1460, 228] width 83 height 13
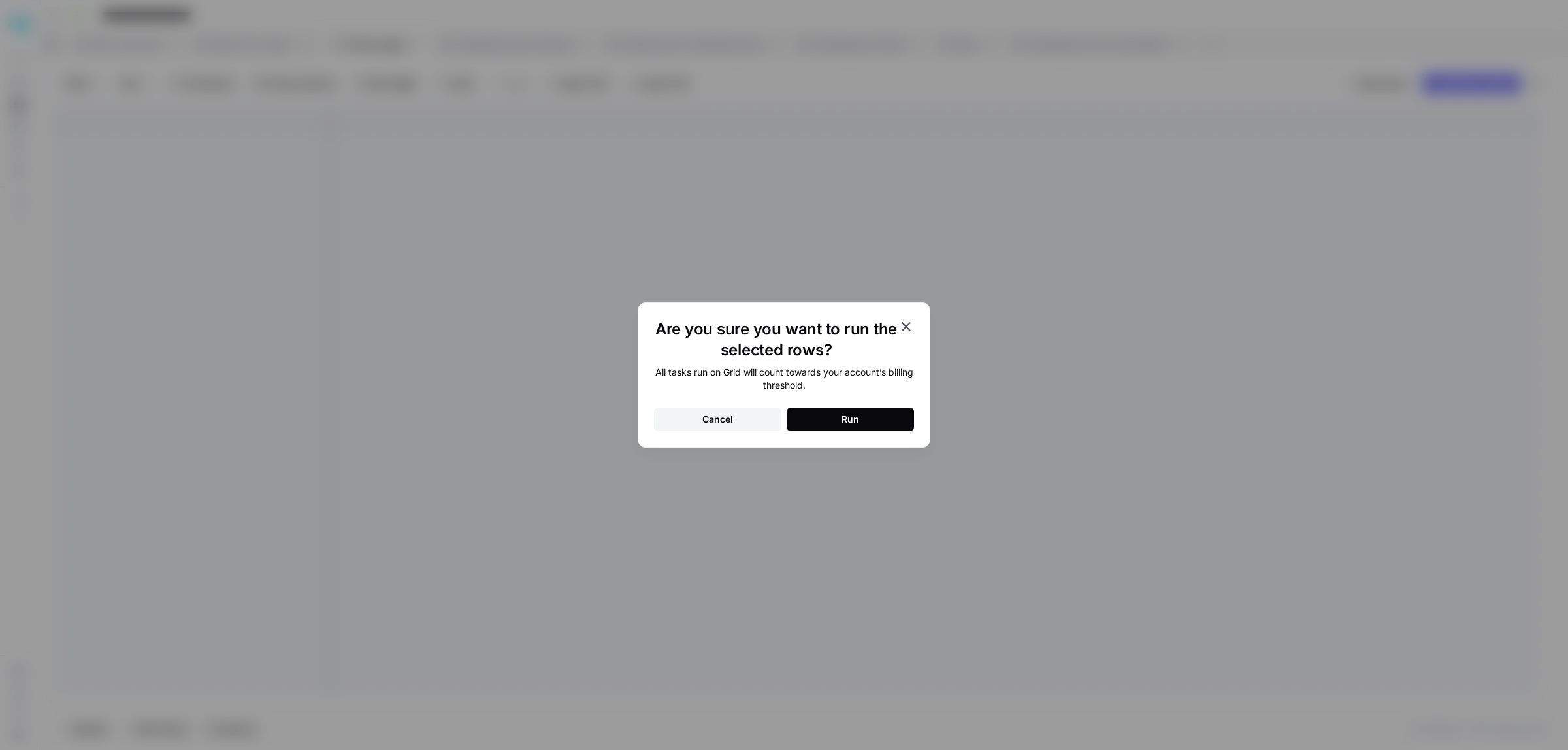
click at [867, 412] on button "Run" at bounding box center [850, 419] width 127 height 23
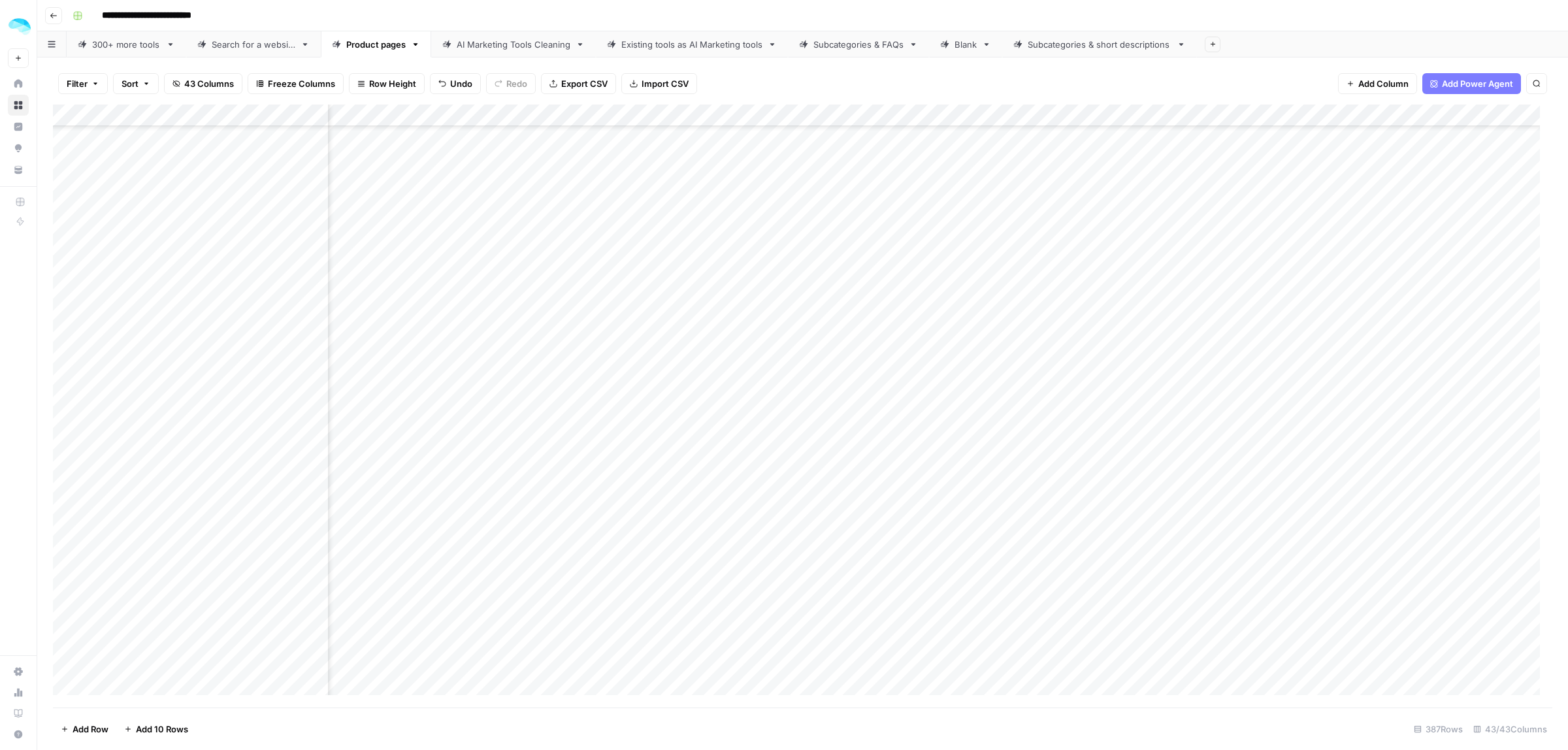
scroll to position [7068, 5166]
click at [962, 117] on div "Add Column" at bounding box center [802, 405] width 1499 height 603
type input "Write an FAQ"
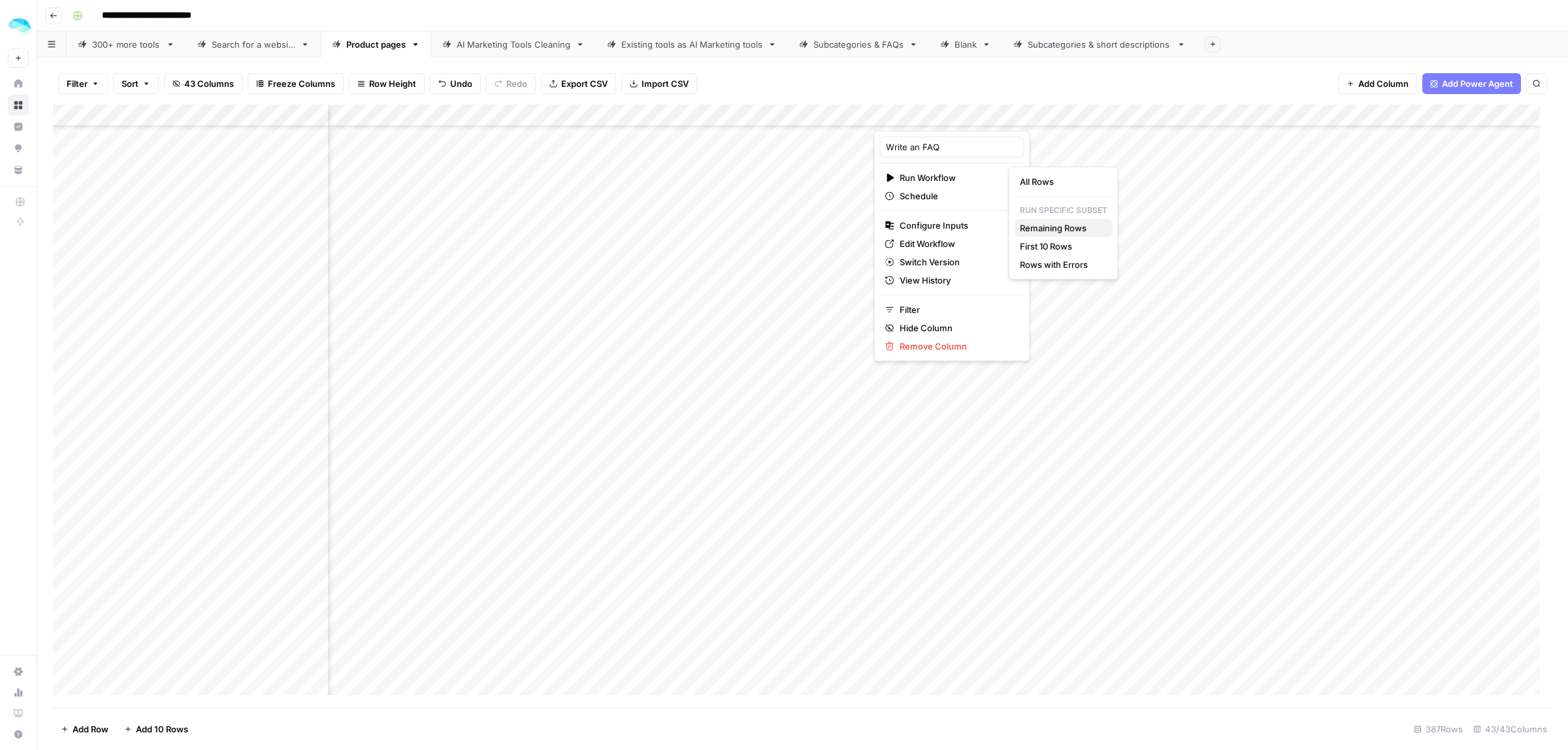
click at [1062, 229] on span "Remaining Rows" at bounding box center [1061, 228] width 83 height 13
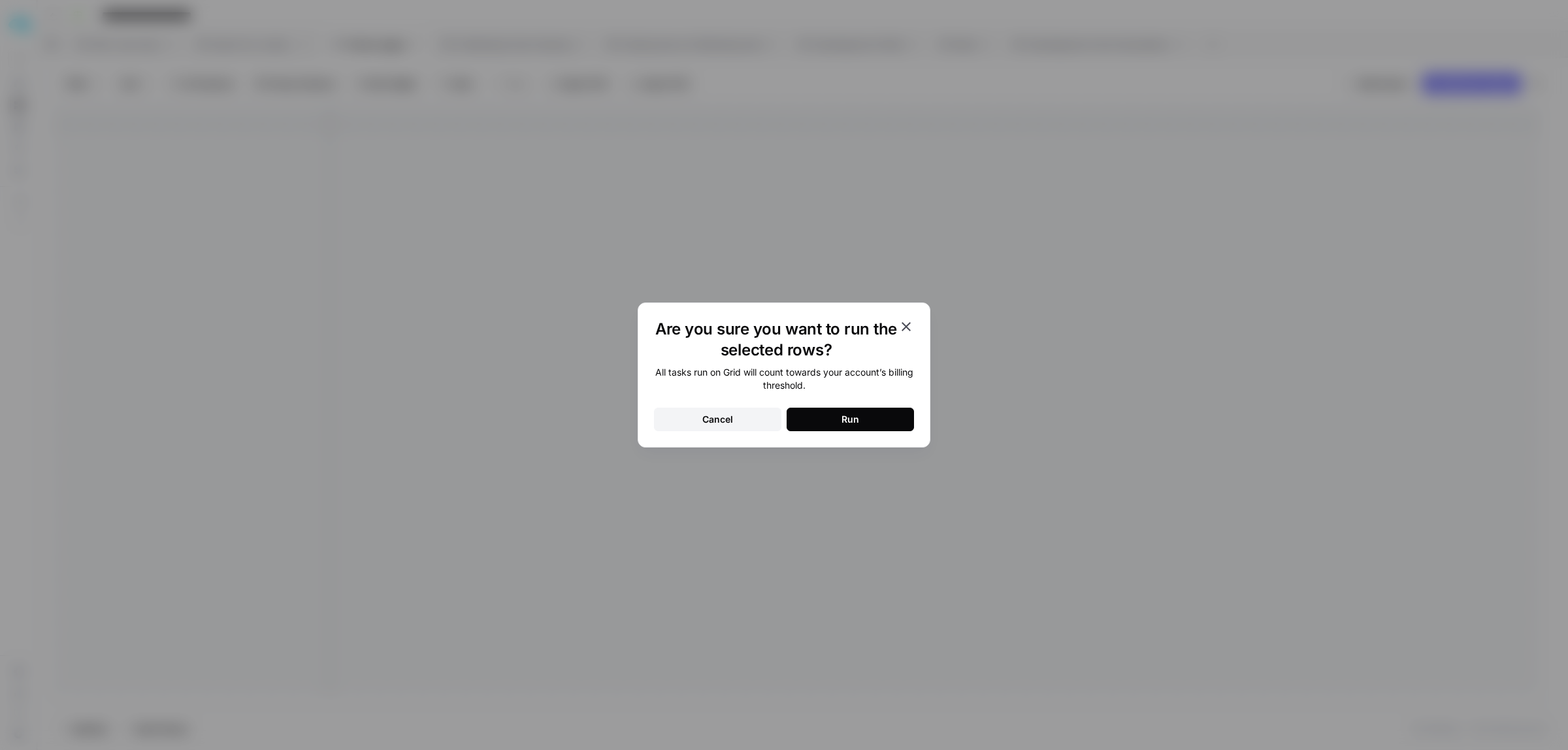
click at [846, 422] on div "Run" at bounding box center [850, 419] width 18 height 13
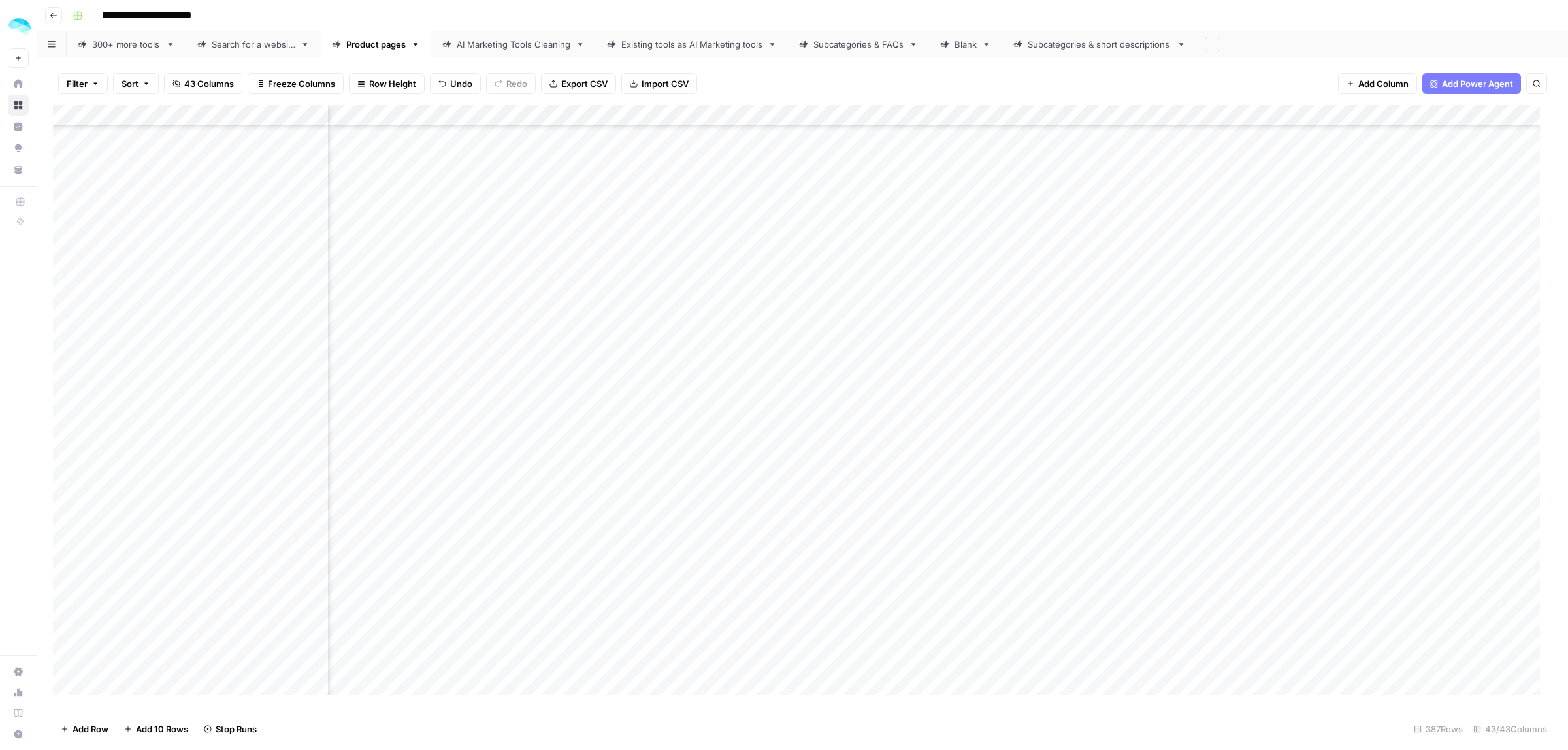
scroll to position [7068, 6024]
click at [951, 117] on div "Add Column" at bounding box center [802, 405] width 1499 height 603
click at [845, 351] on span "Remove Column" at bounding box center [846, 346] width 114 height 13
click at [748, 144] on span "Delete" at bounding box center [737, 147] width 28 height 13
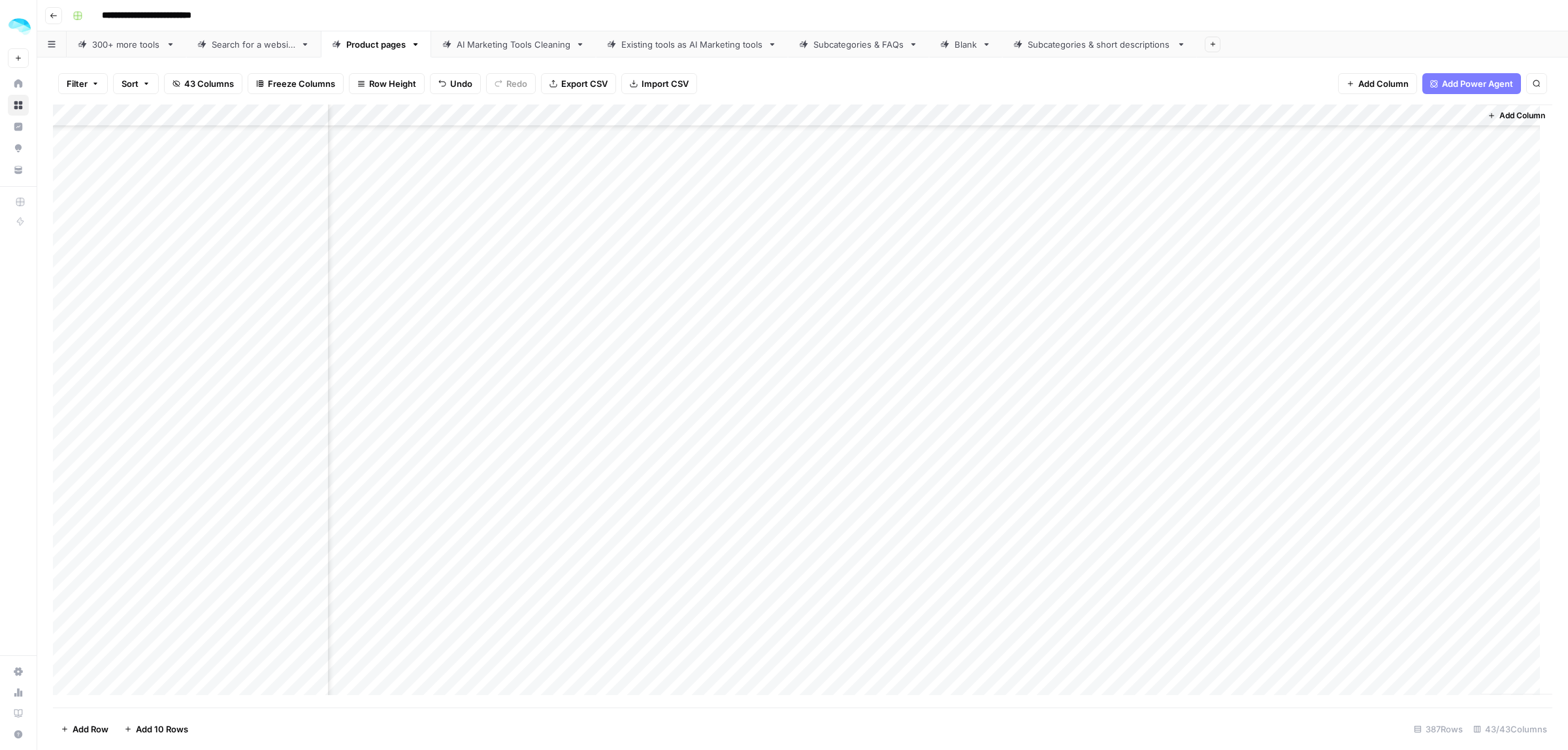
click at [948, 117] on div "Add Column" at bounding box center [802, 405] width 1499 height 603
click at [830, 346] on span "Remove Column" at bounding box center [846, 346] width 114 height 13
click at [730, 141] on span "Delete" at bounding box center [737, 147] width 28 height 13
